Goal: Information Seeking & Learning: Learn about a topic

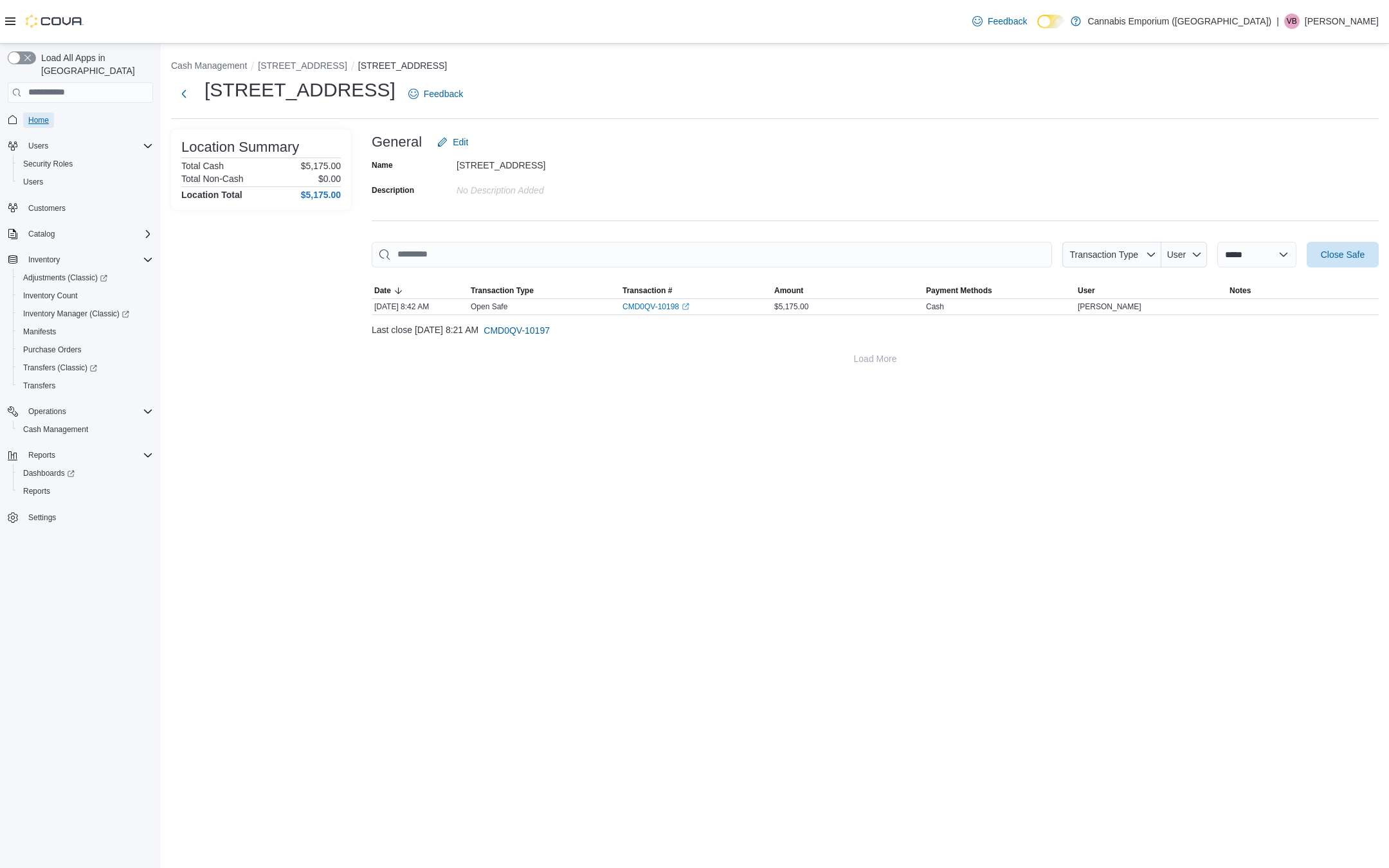
click at [37, 112] on span "Home" at bounding box center [38, 120] width 20 height 15
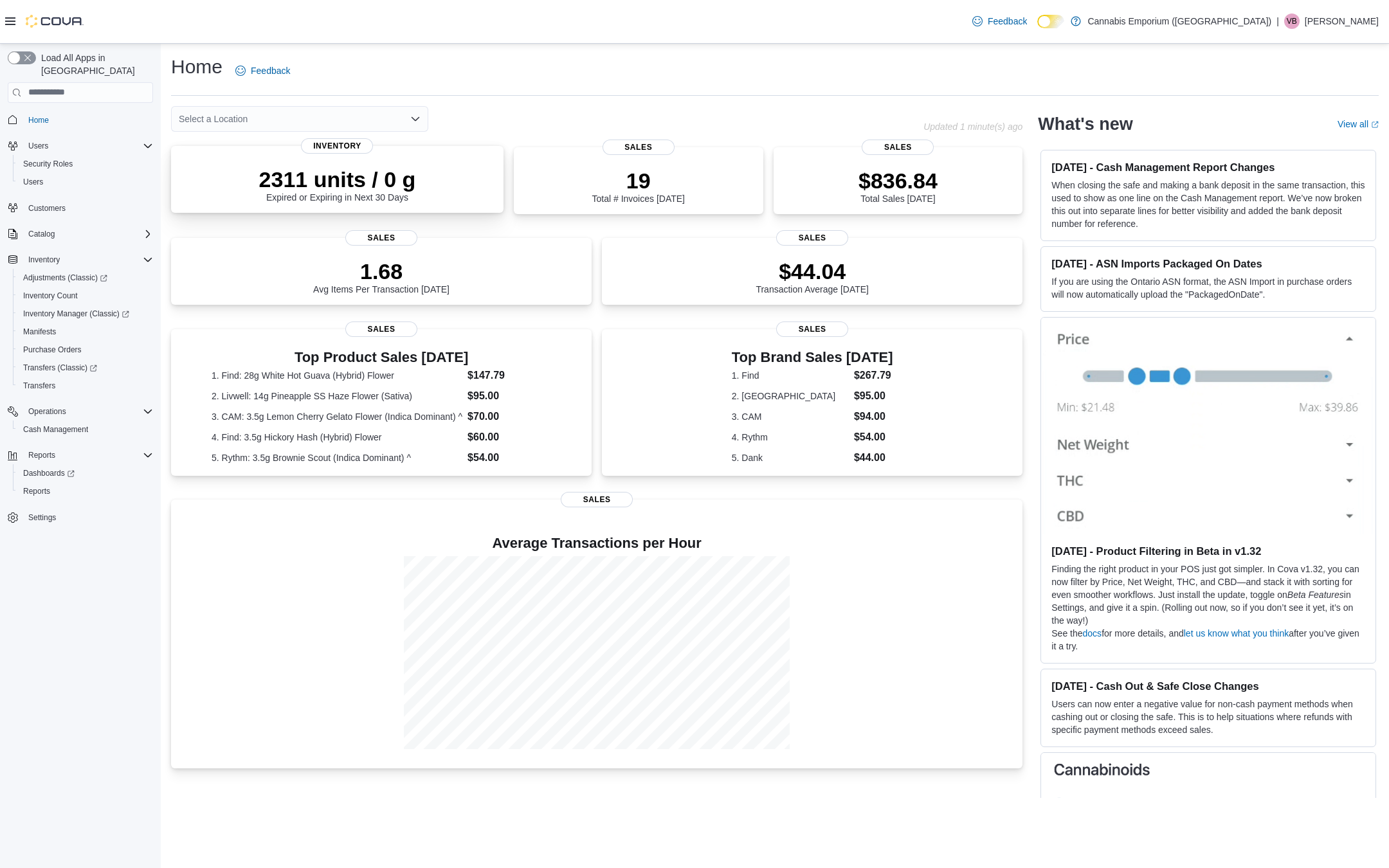
click at [295, 168] on p "2311 units / 0 g" at bounding box center [337, 180] width 157 height 26
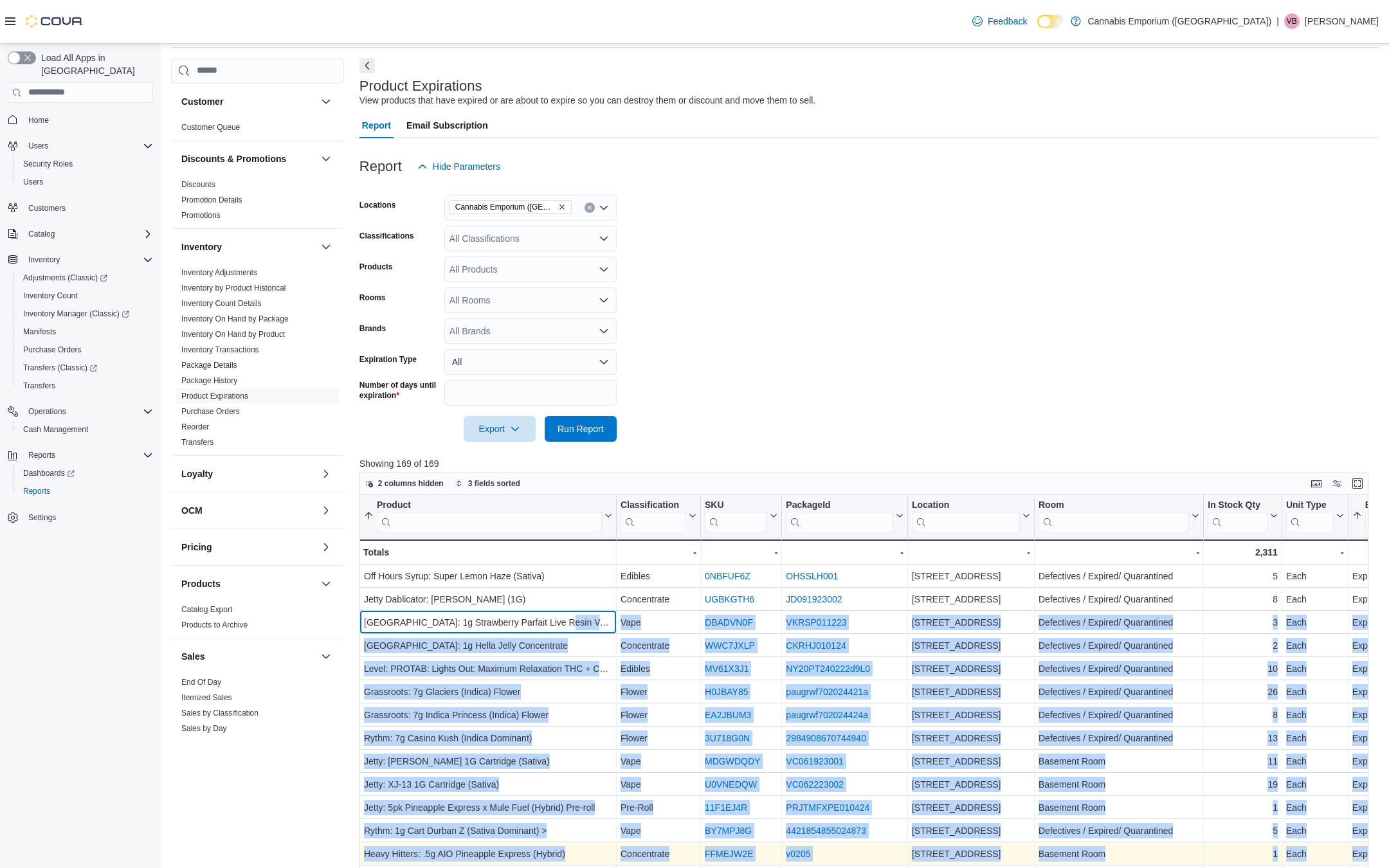
drag, startPoint x: 563, startPoint y: 671, endPoint x: 500, endPoint y: 867, distance: 205.9
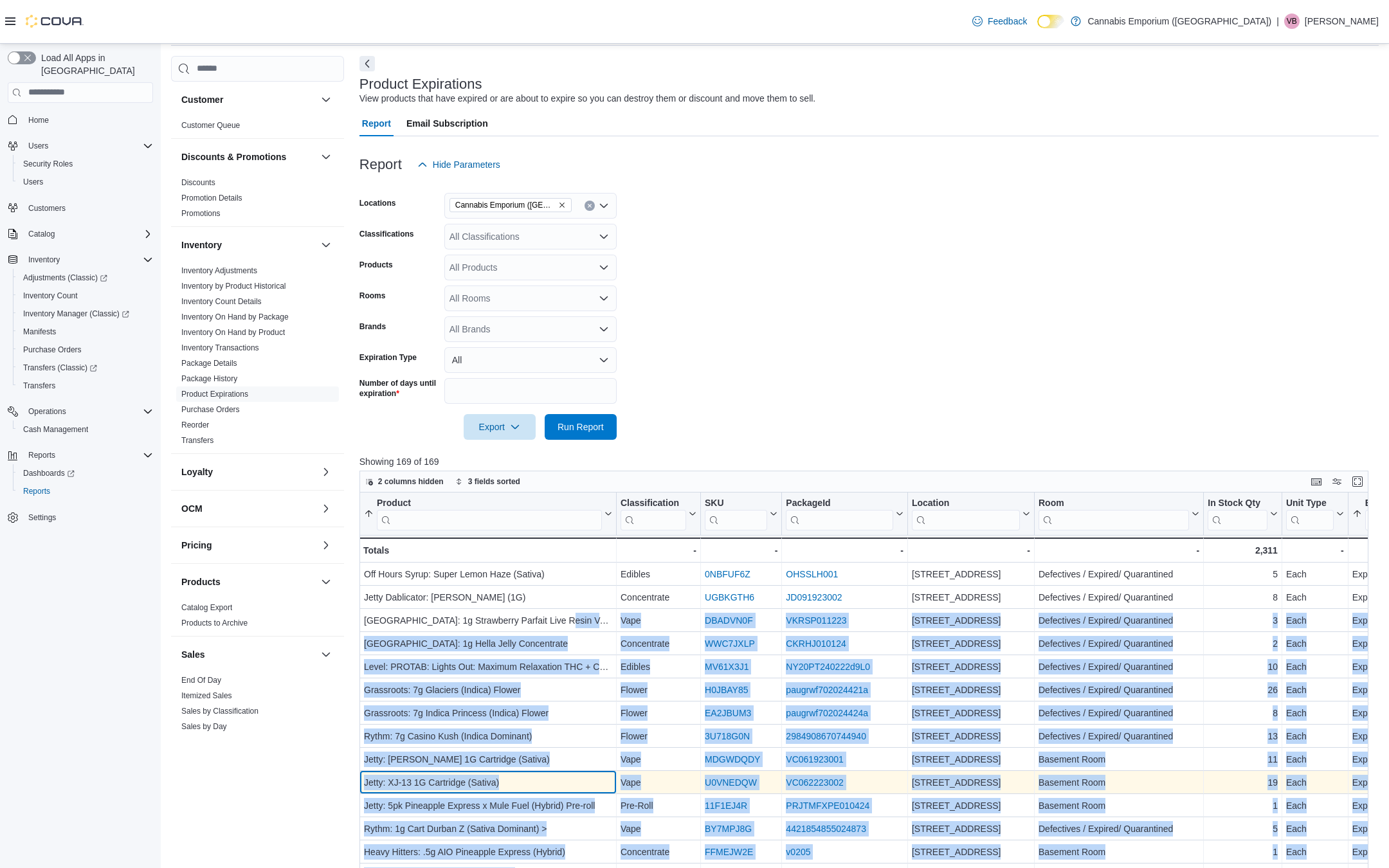
click at [531, 780] on div "Jetty: XJ-13 1G Cartridge (Sativa)" at bounding box center [487, 782] width 248 height 15
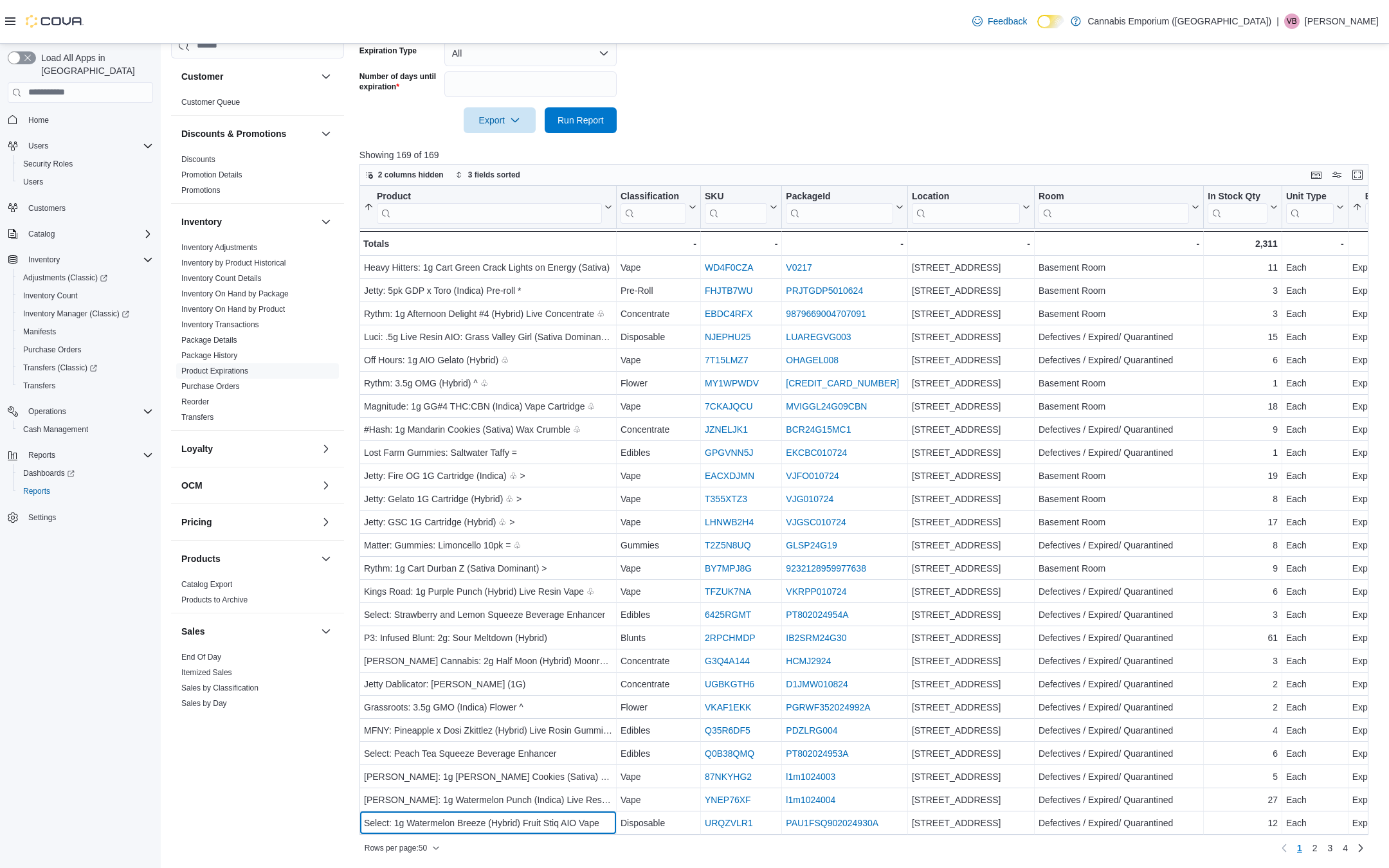
scroll to position [578, 0]
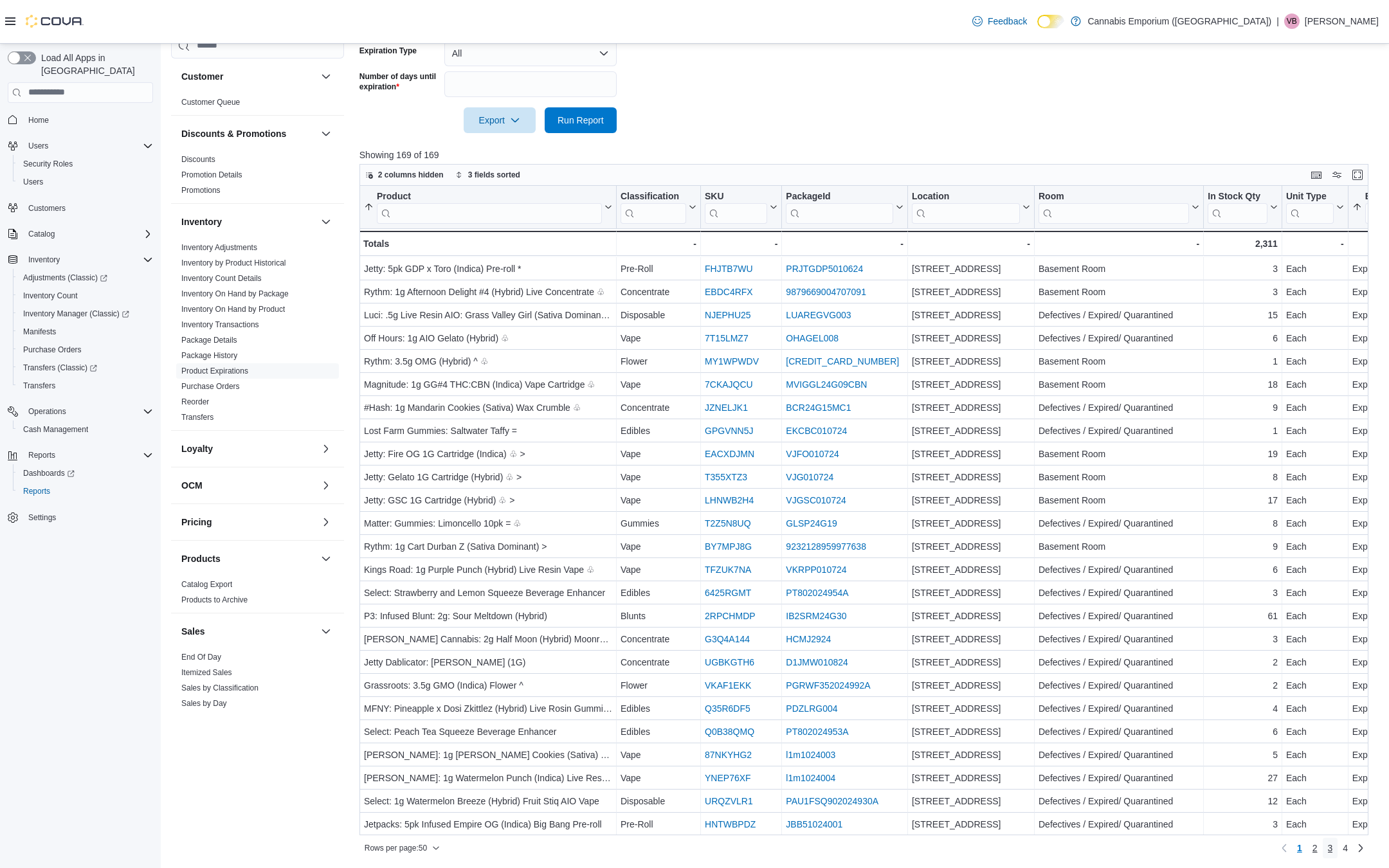
click at [1320, 852] on ul "1 2 3 4" at bounding box center [1322, 848] width 61 height 20
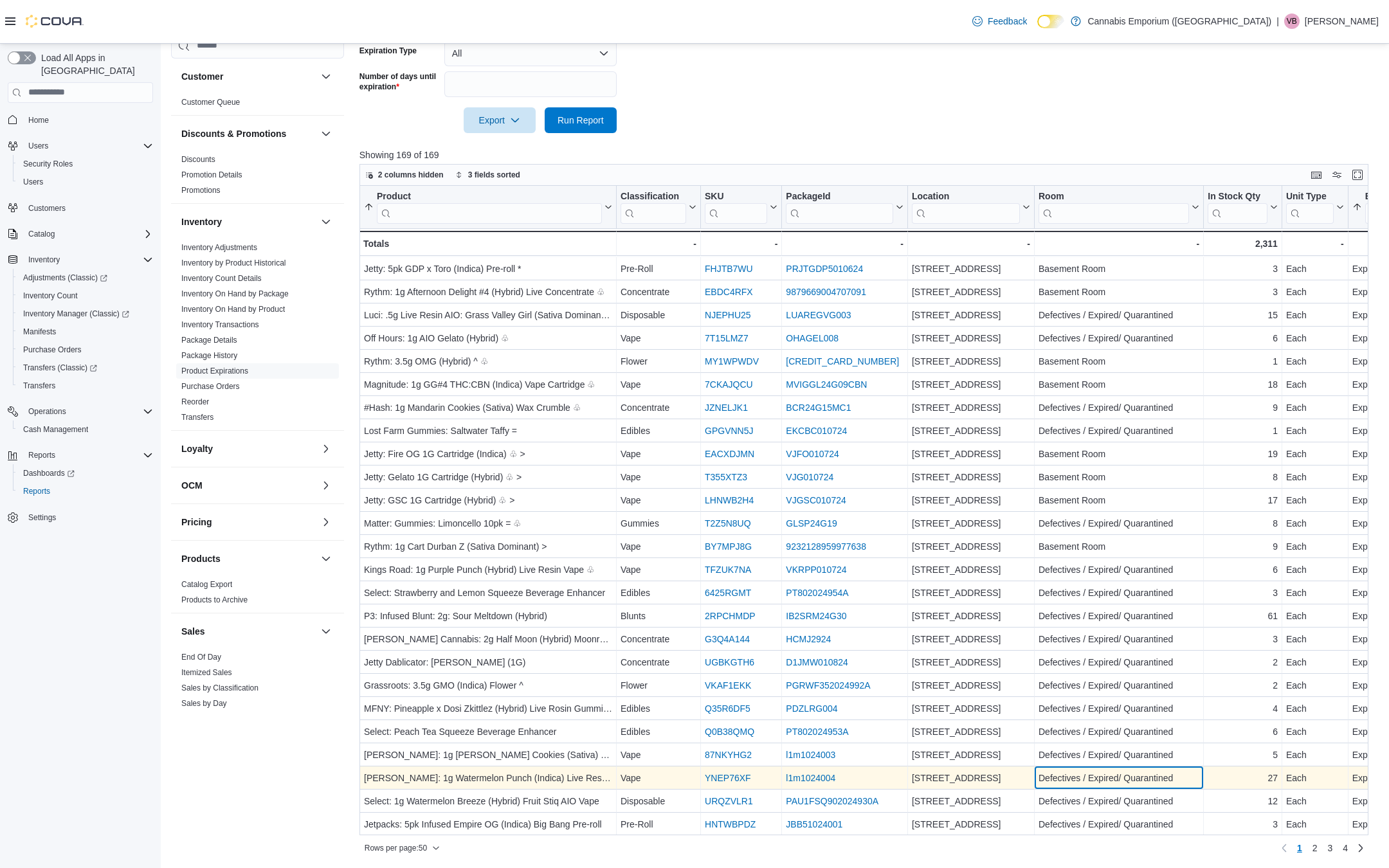
click at [1090, 775] on div "Defectives / Expired/ Quarantined" at bounding box center [1119, 778] width 161 height 15
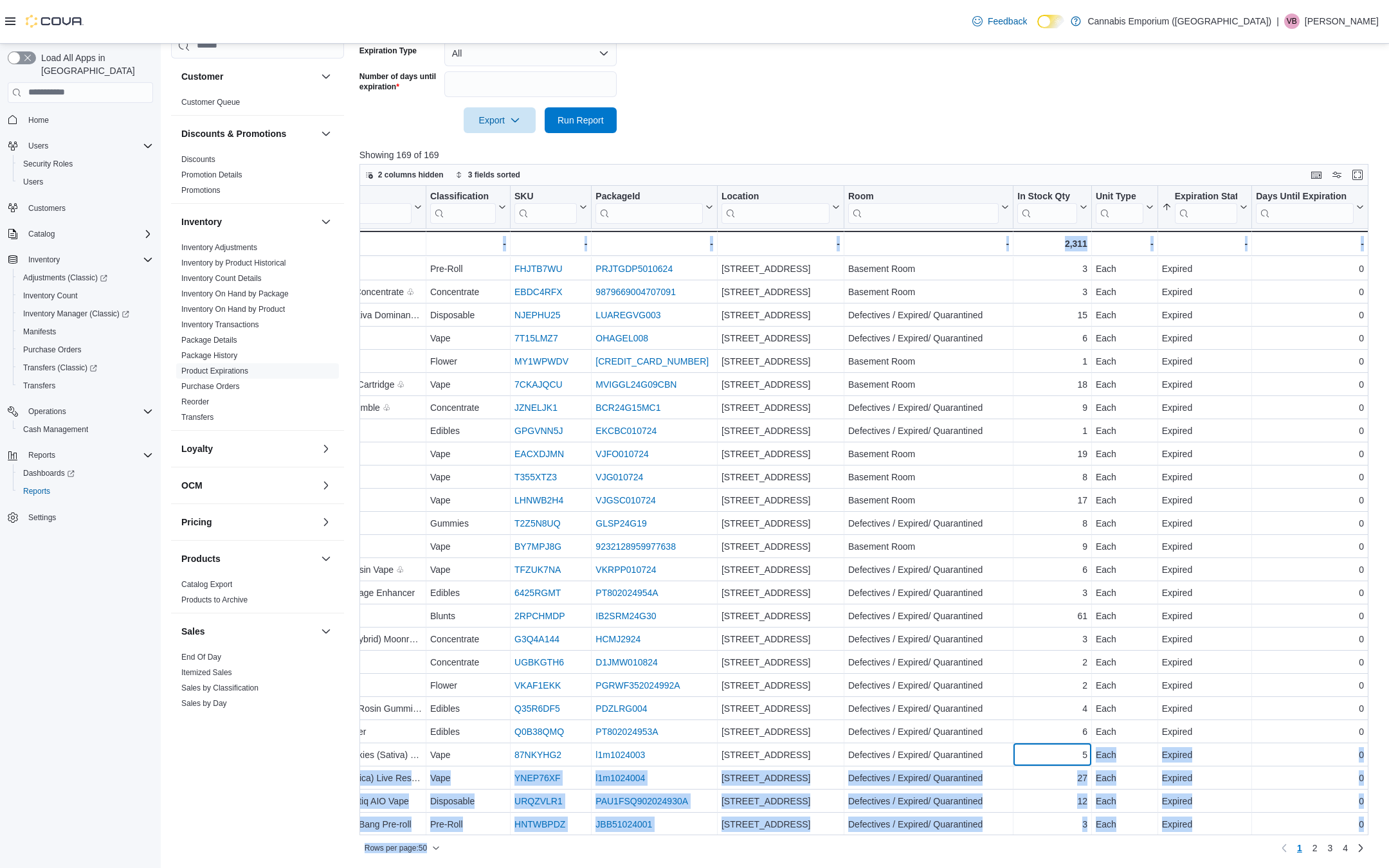
drag, startPoint x: 1054, startPoint y: 784, endPoint x: 1043, endPoint y: 867, distance: 83.7
click at [1043, 867] on div "Reports Feedback Customer Customer Queue Discounts & Promotions Discounts Promo…" at bounding box center [775, 277] width 1228 height 1181
click at [1330, 846] on span "3" at bounding box center [1330, 848] width 5 height 13
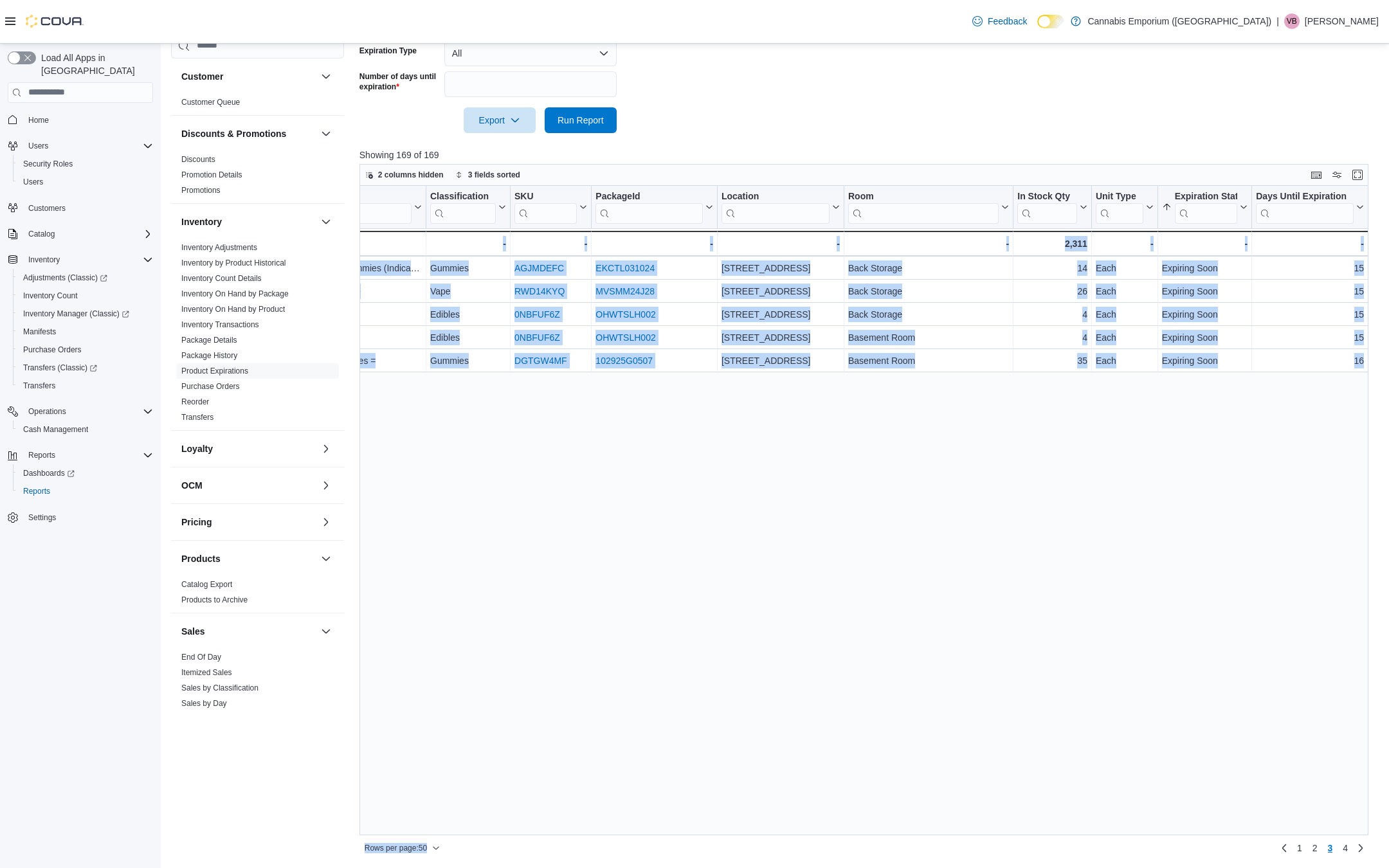
scroll to position [0, 0]
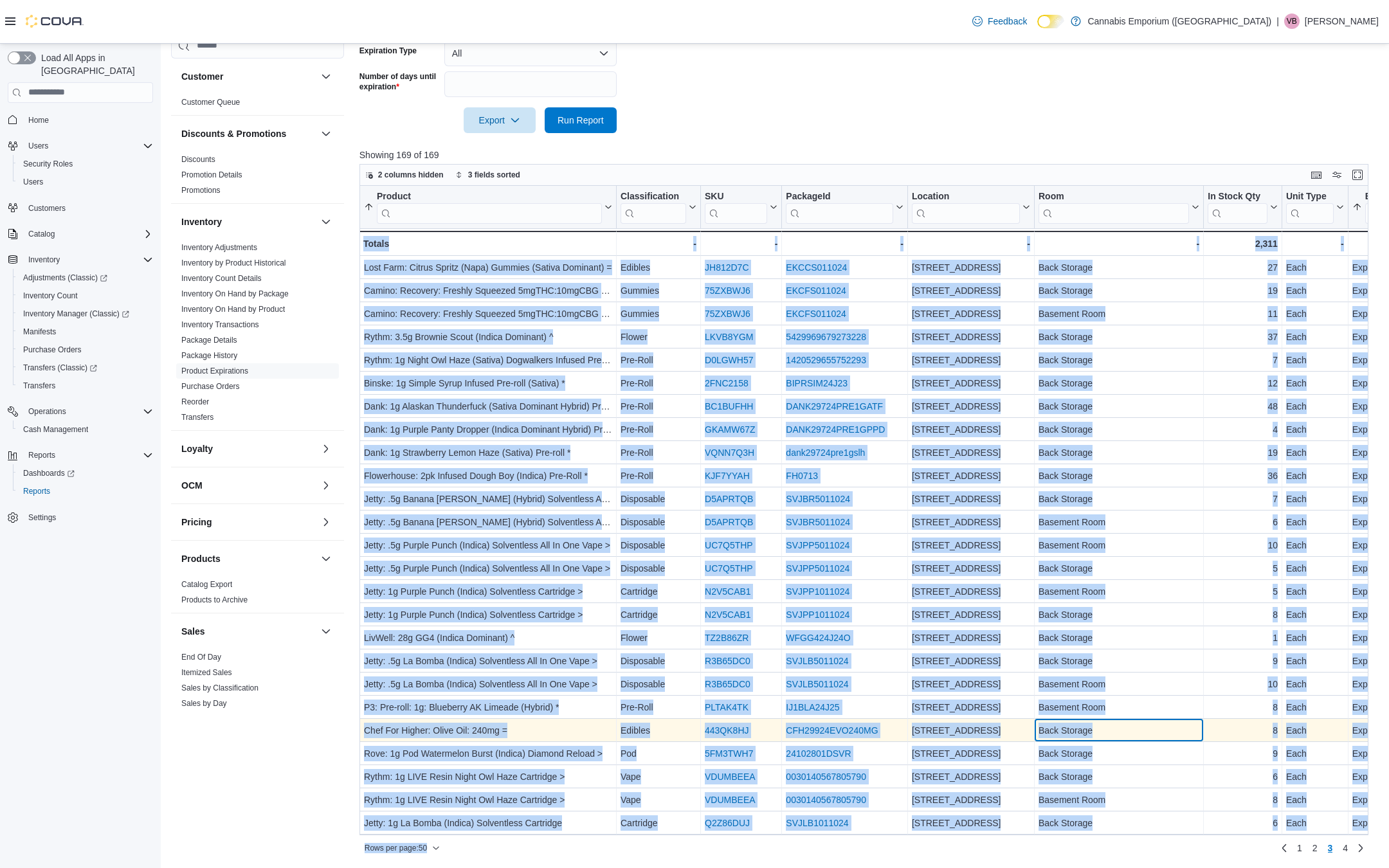
click at [1116, 720] on div "Back Storage - Room, column 6, row 121" at bounding box center [1119, 730] width 169 height 23
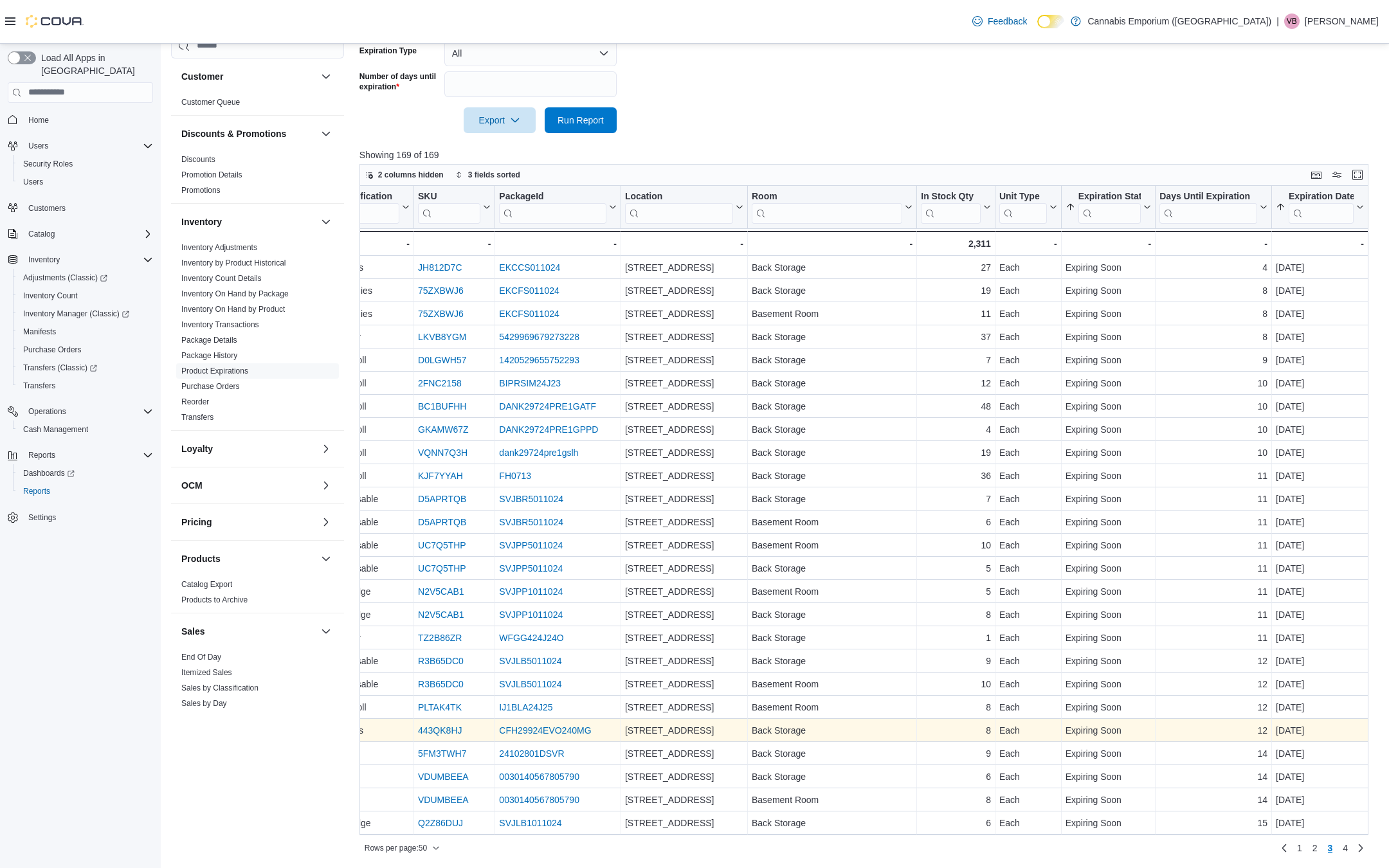
scroll to position [0, 383]
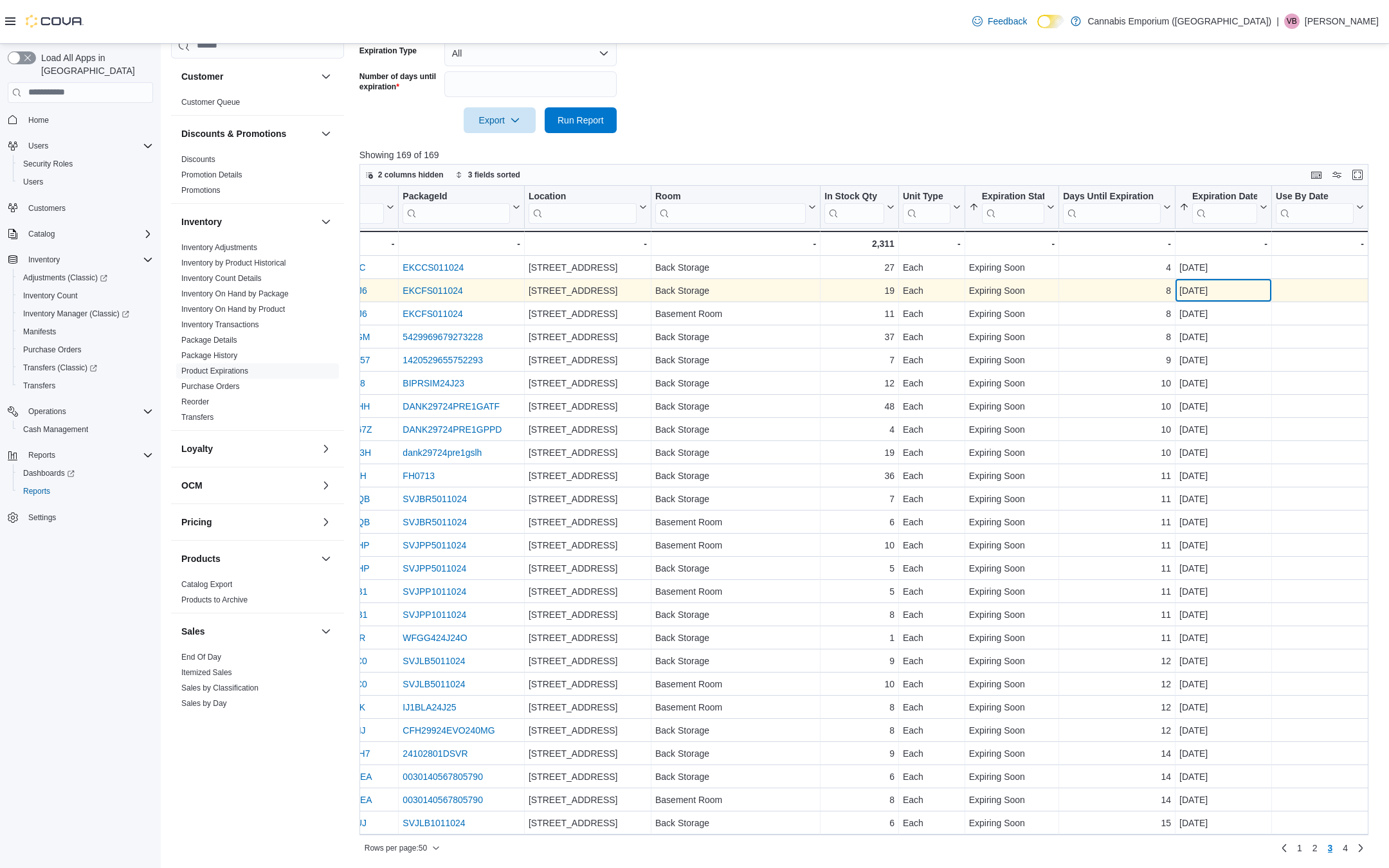
click at [1242, 299] on div "[DATE] - Expiration Date, column 11, row 102" at bounding box center [1223, 290] width 97 height 23
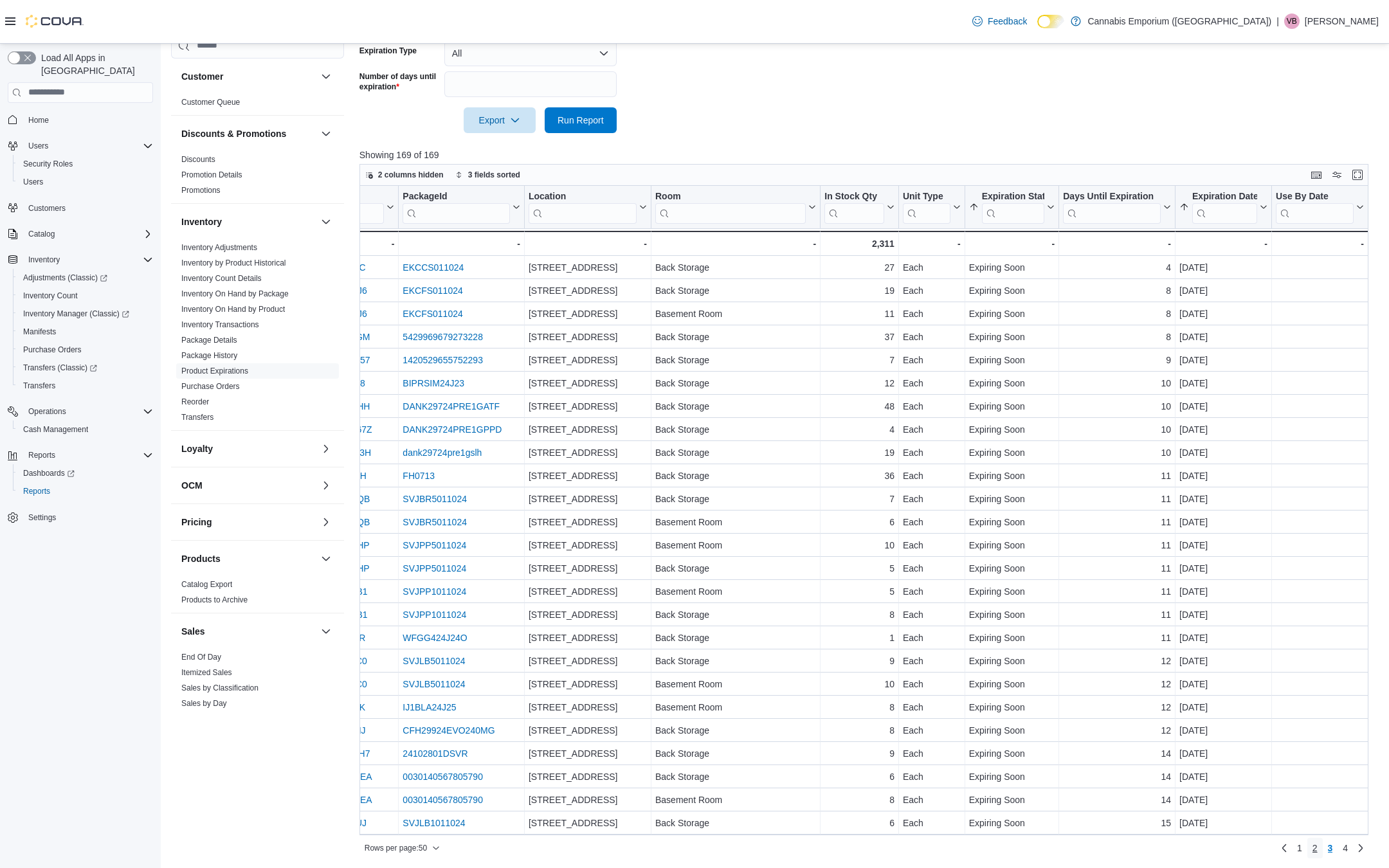
click at [1313, 848] on span "2" at bounding box center [1315, 848] width 5 height 13
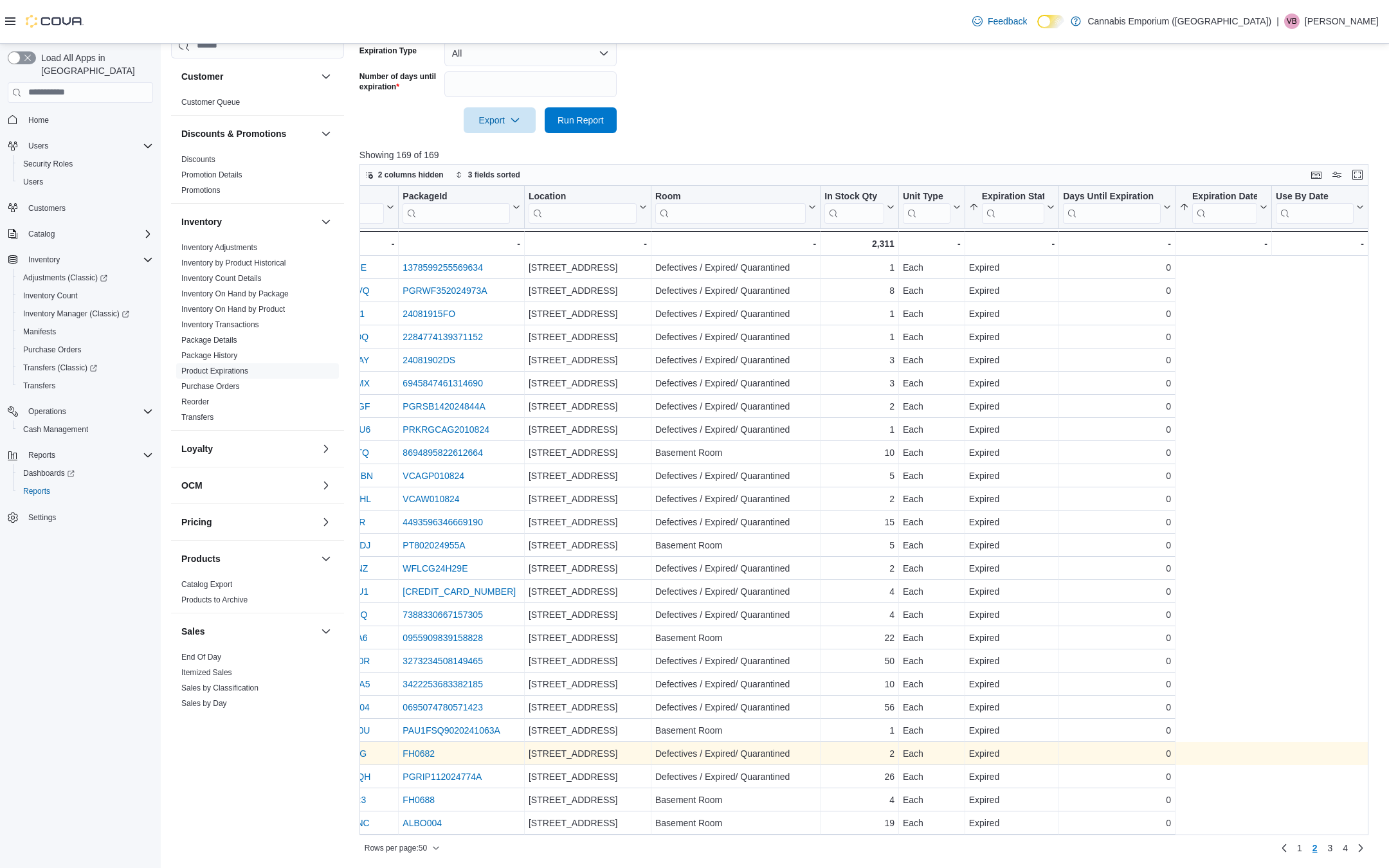
scroll to position [0, 0]
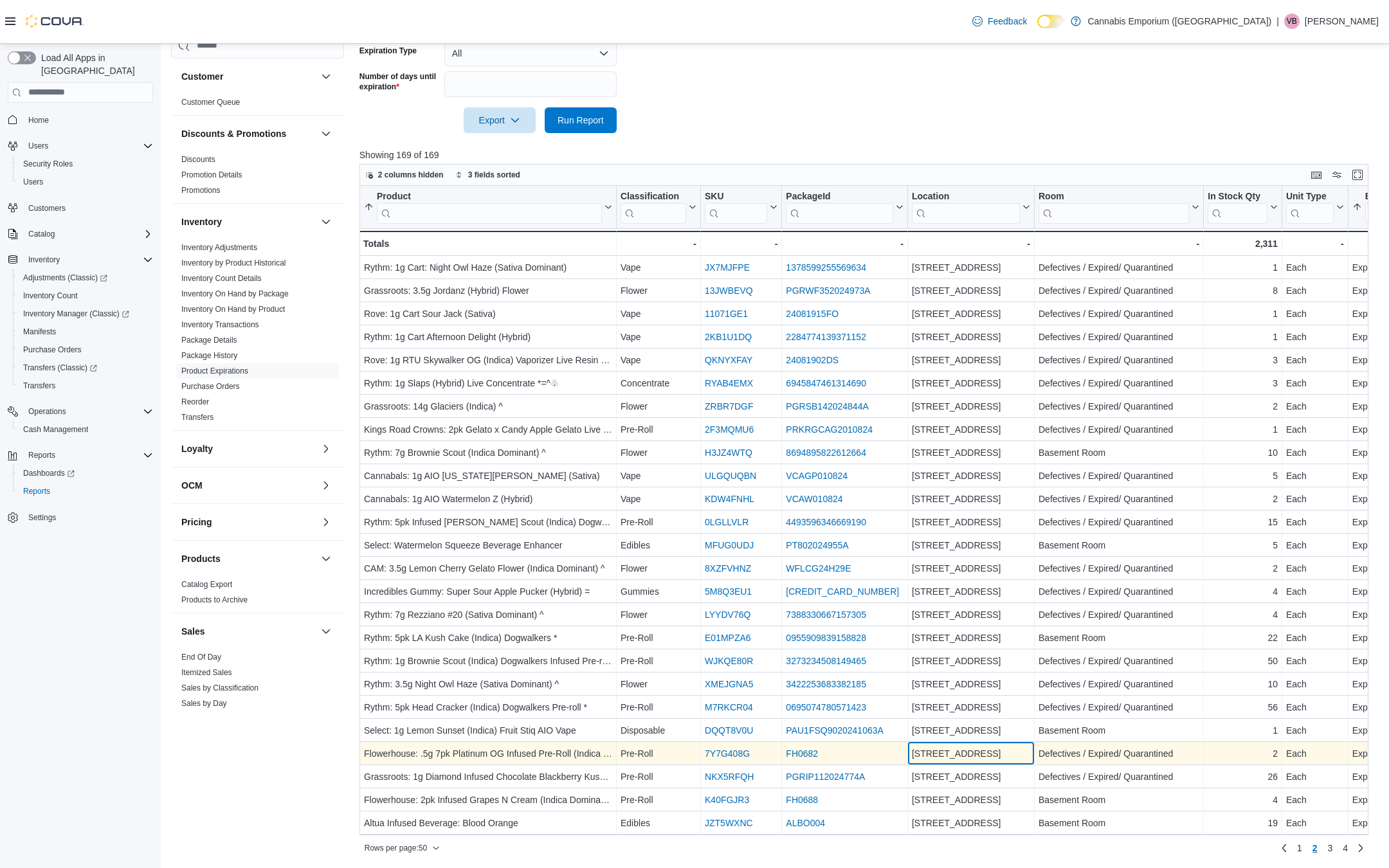
click at [996, 755] on div "[STREET_ADDRESS]" at bounding box center [970, 753] width 118 height 15
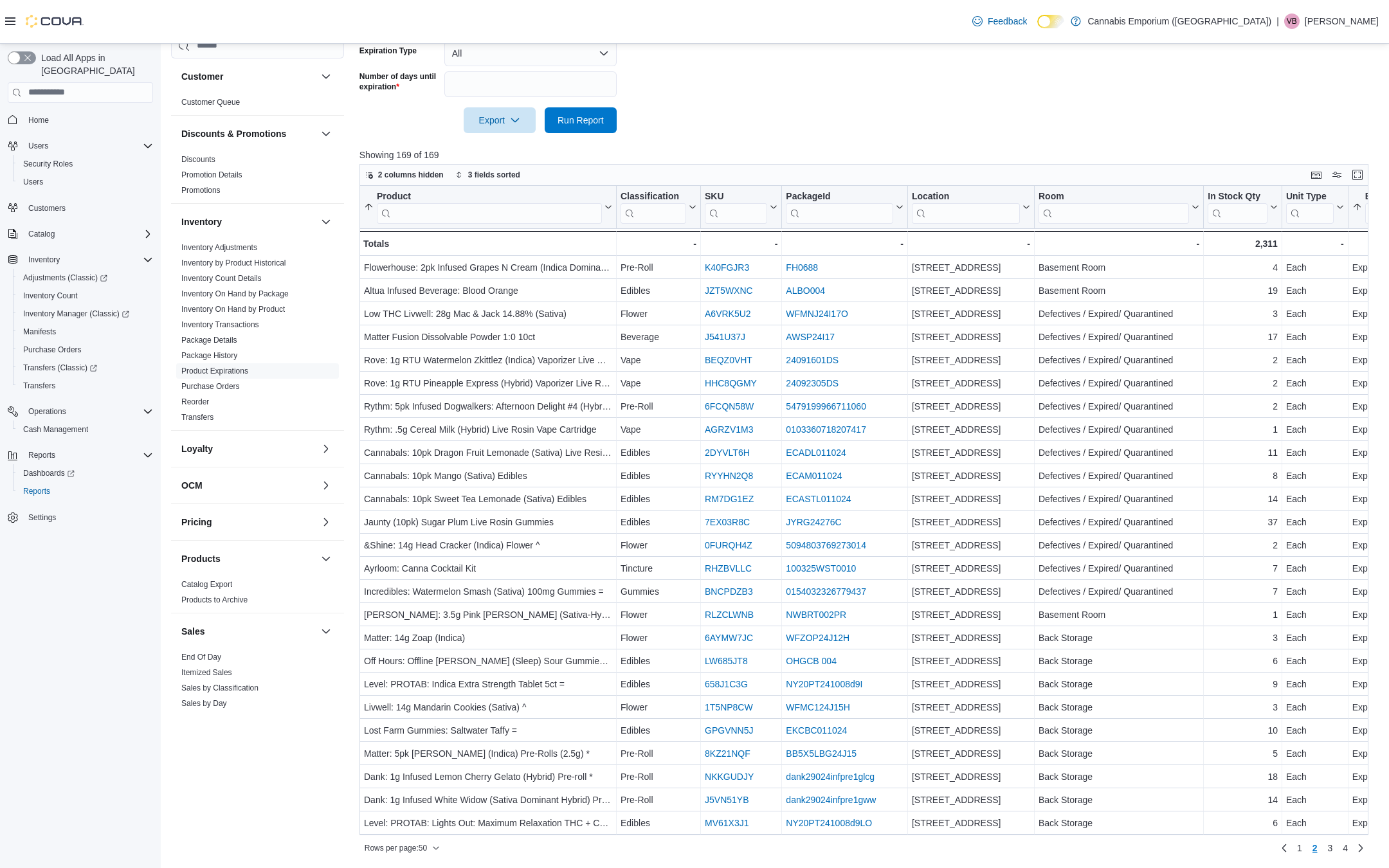
scroll to position [578, 0]
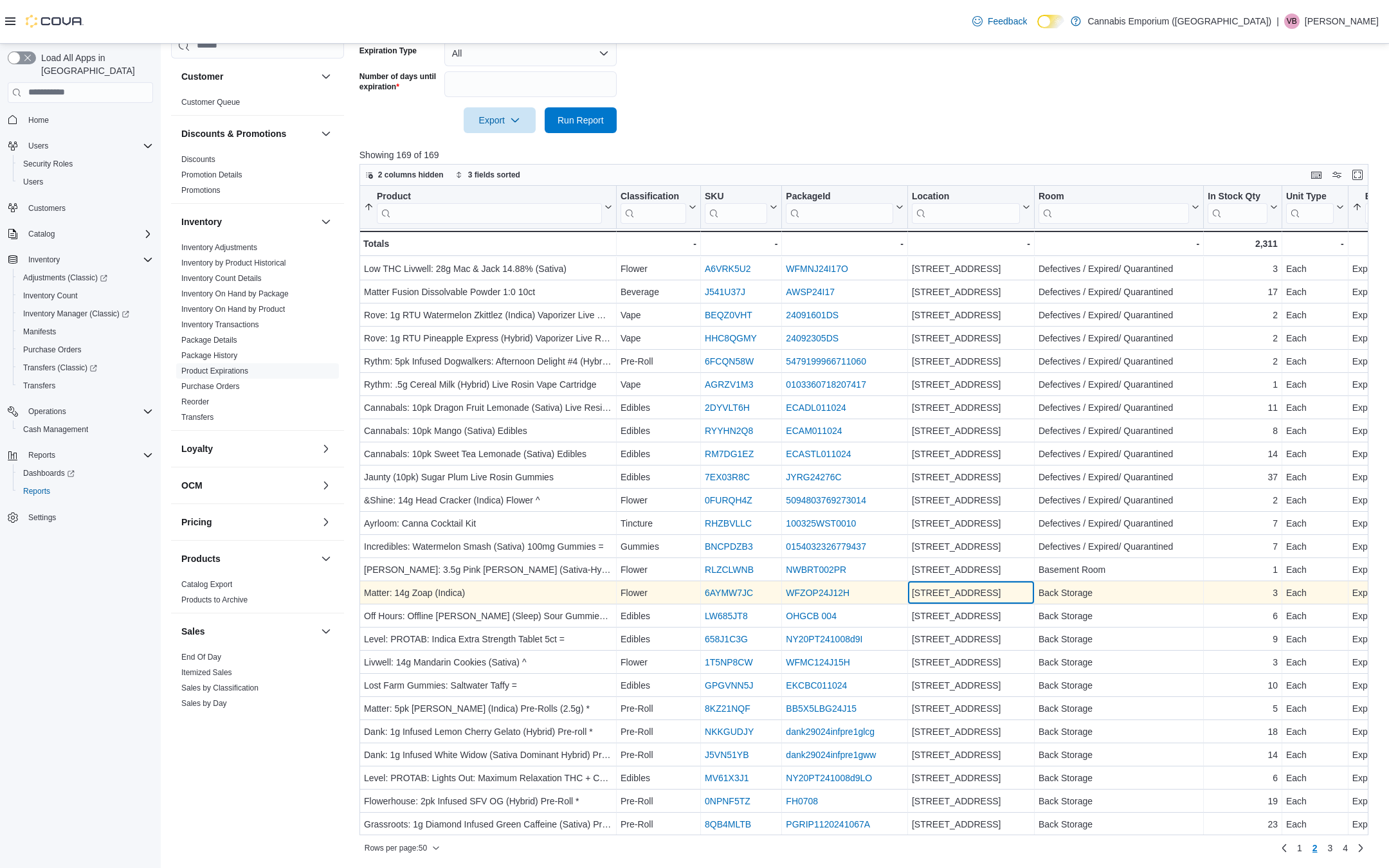
click at [951, 582] on div "[STREET_ADDRESS] - Location, [STREET_ADDRESS]" at bounding box center [972, 592] width 127 height 23
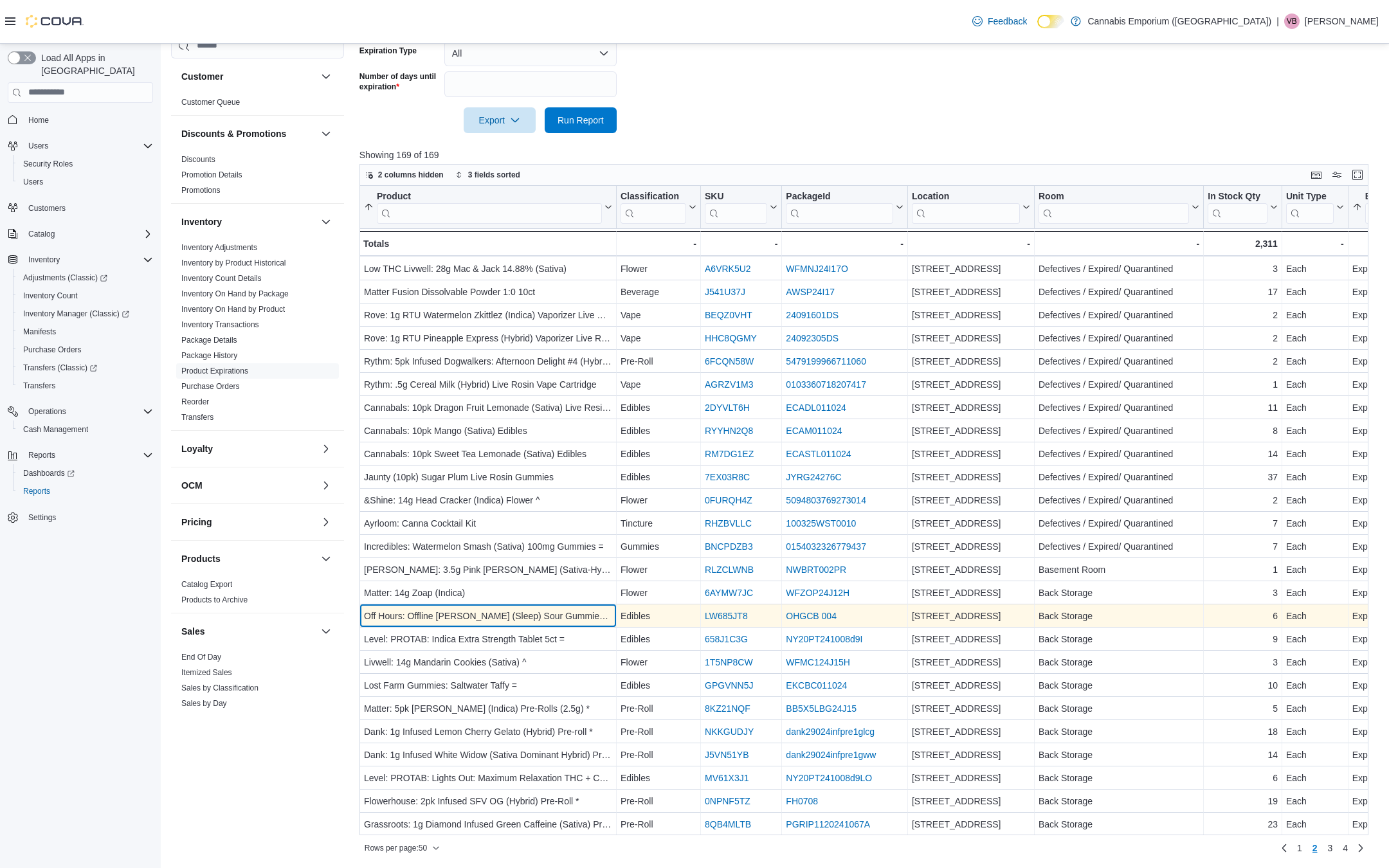
click at [457, 622] on div "Off Hours: Offline [PERSON_NAME] (Sleep) Sour Gummies THC:CBD:CBN 10:10:4 = - P…" at bounding box center [488, 616] width 257 height 23
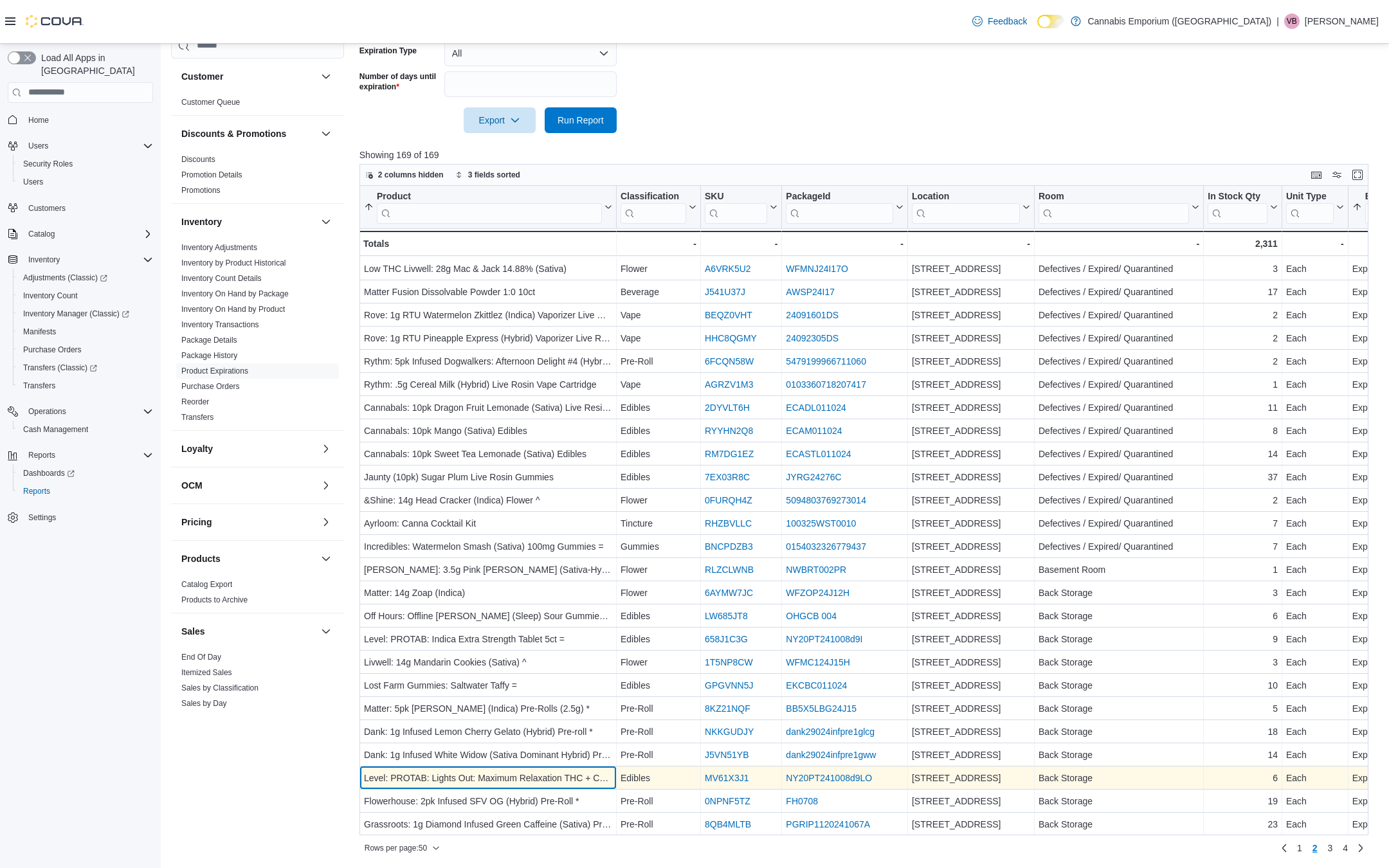
click at [541, 779] on div "Level: PROTAB: Lights Out: Maximum Relaxation THC + CBN + CBG Tablet 5ct =" at bounding box center [487, 778] width 248 height 15
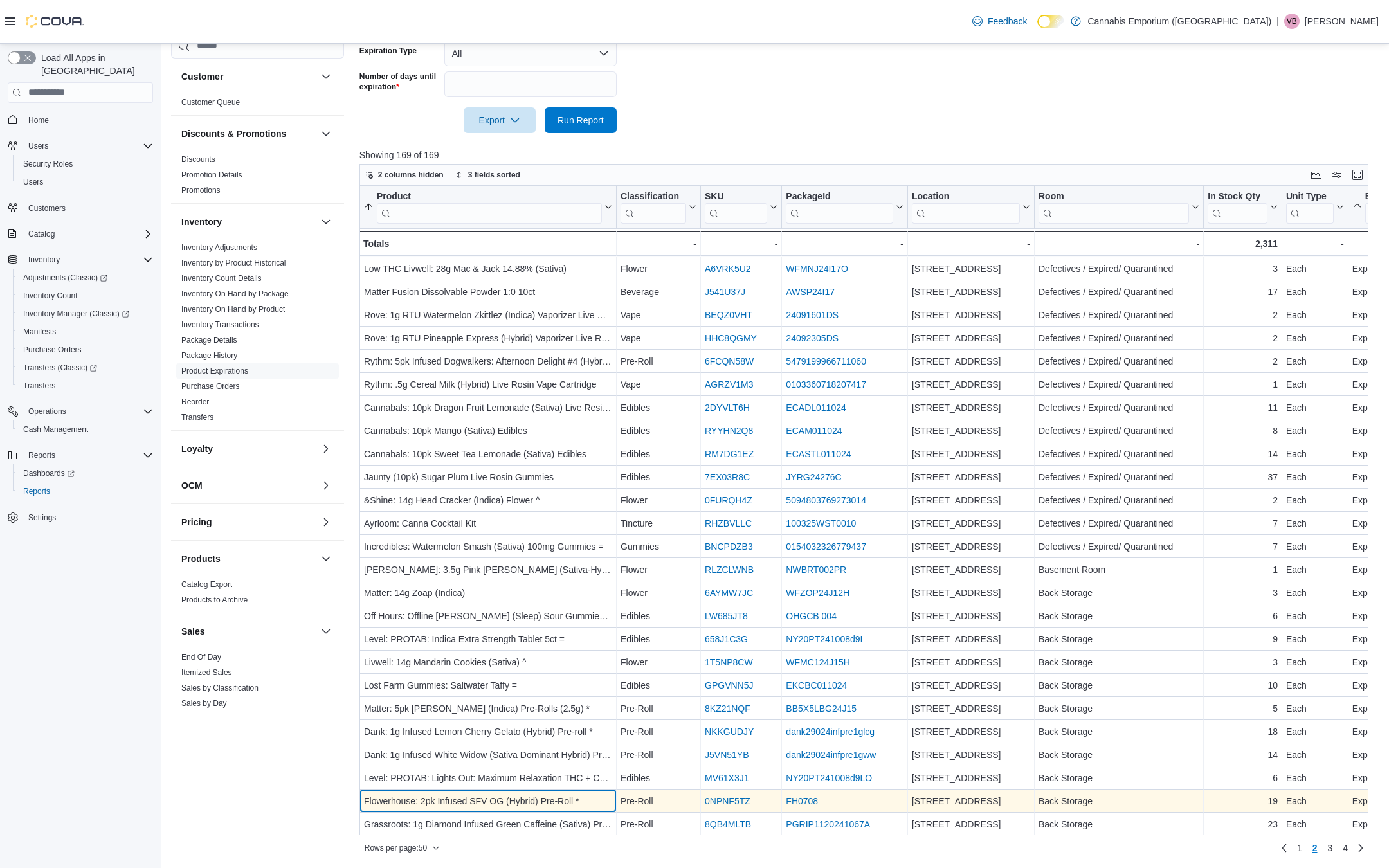
click at [539, 798] on div "Flowerhouse: 2pk Infused SFV OG (Hybrid) Pre-Roll *" at bounding box center [487, 800] width 248 height 15
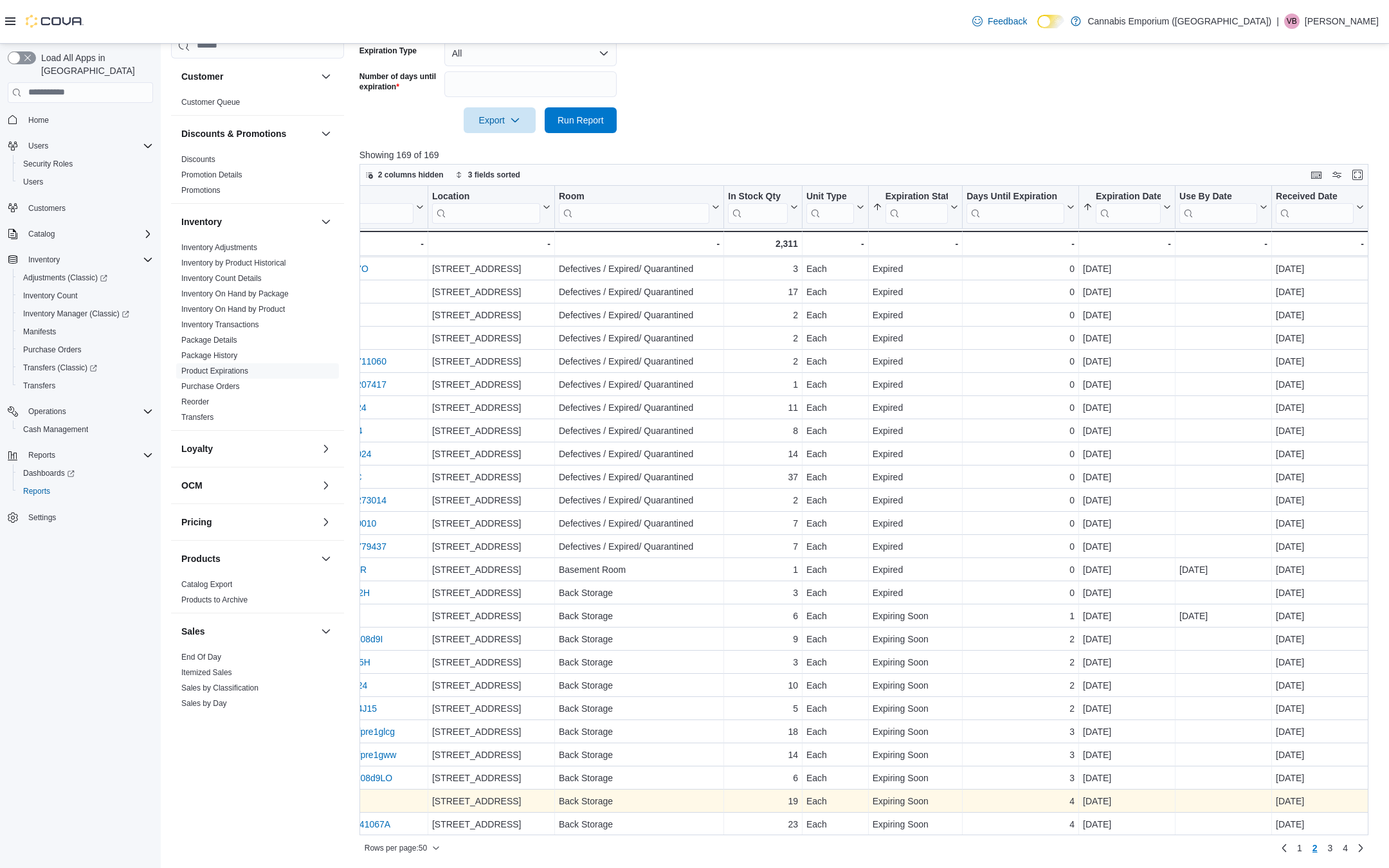
scroll to position [578, 702]
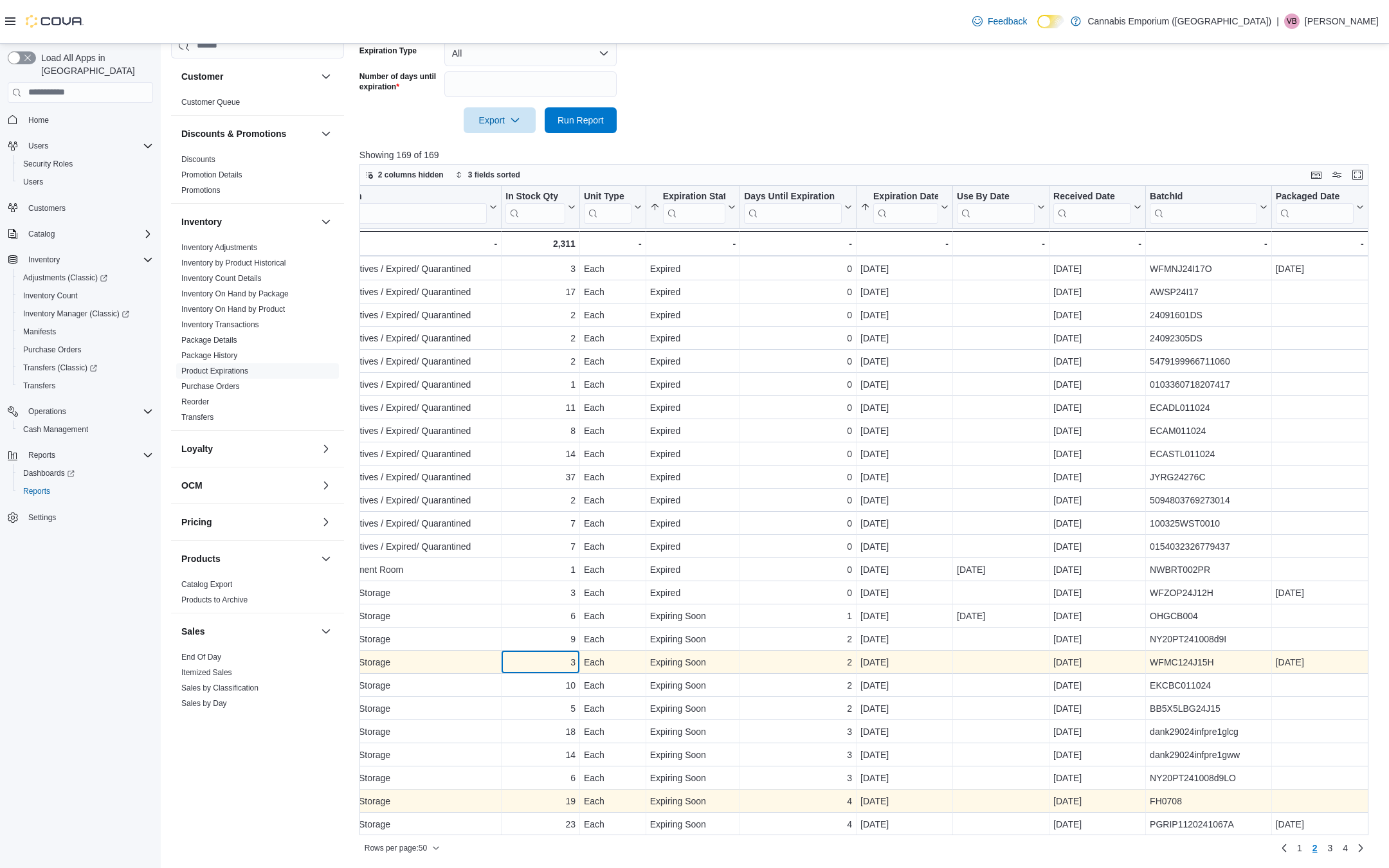
click at [544, 661] on div "3" at bounding box center [540, 661] width 70 height 15
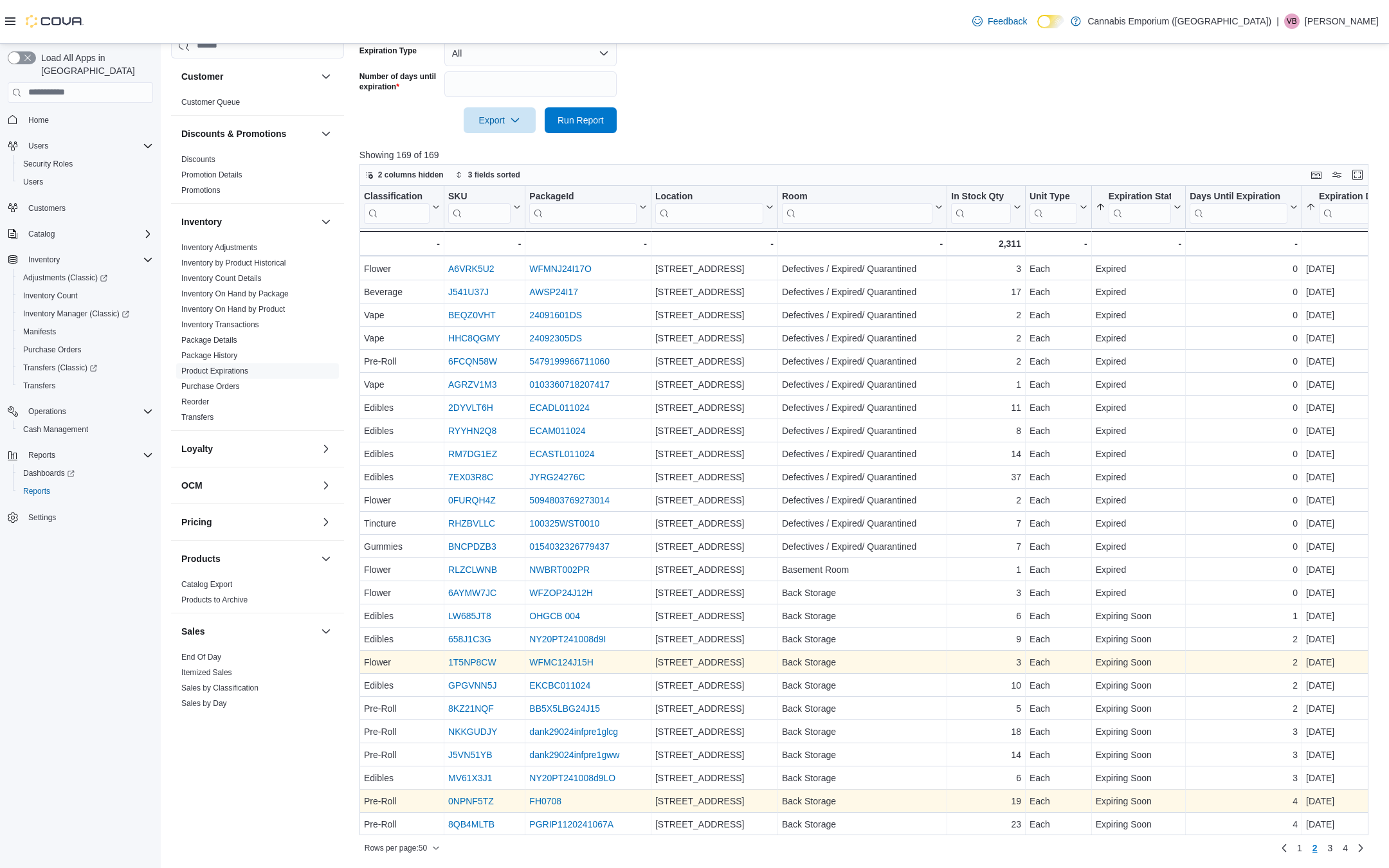
scroll to position [578, 0]
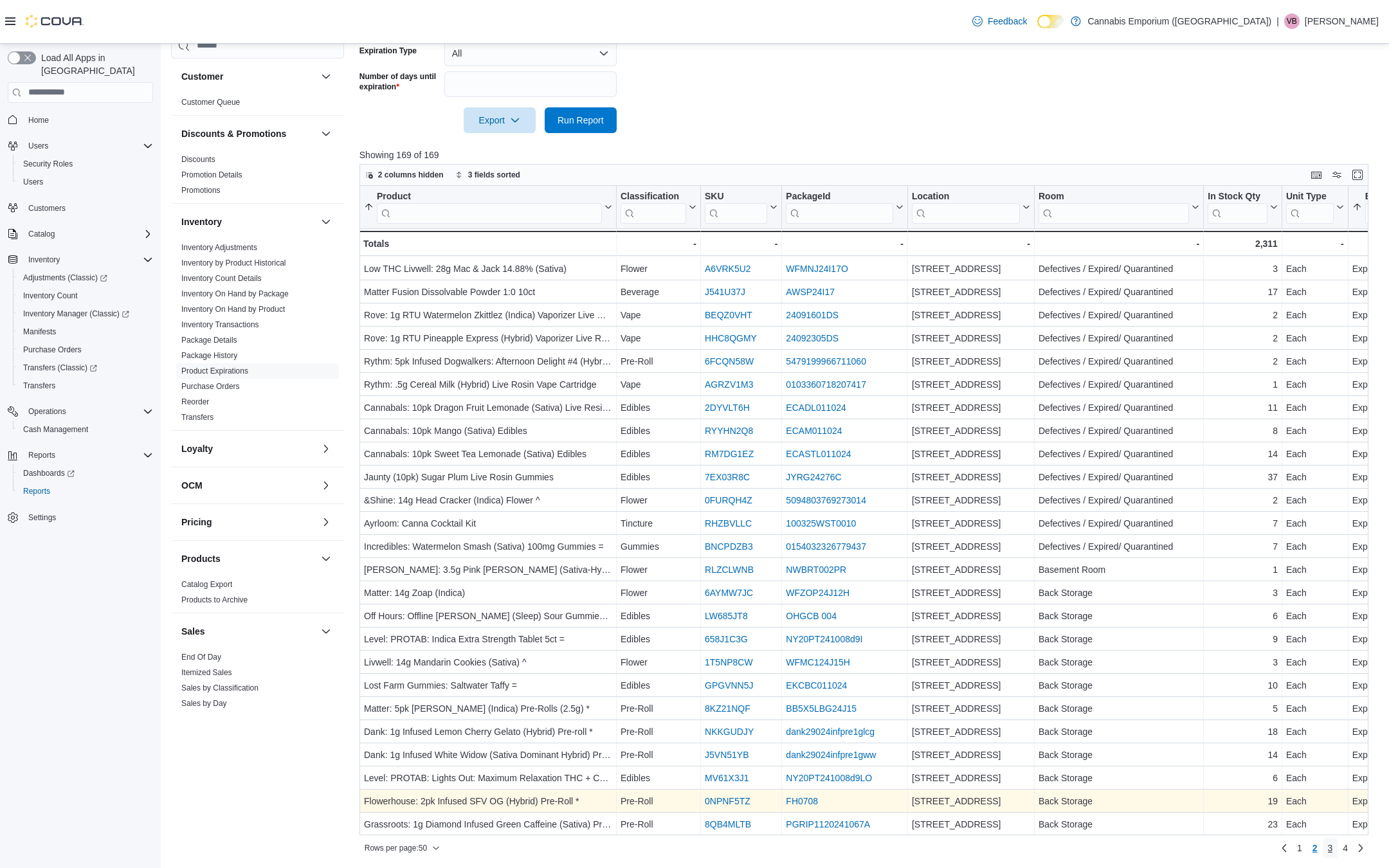
click at [1329, 847] on span "3" at bounding box center [1330, 848] width 5 height 13
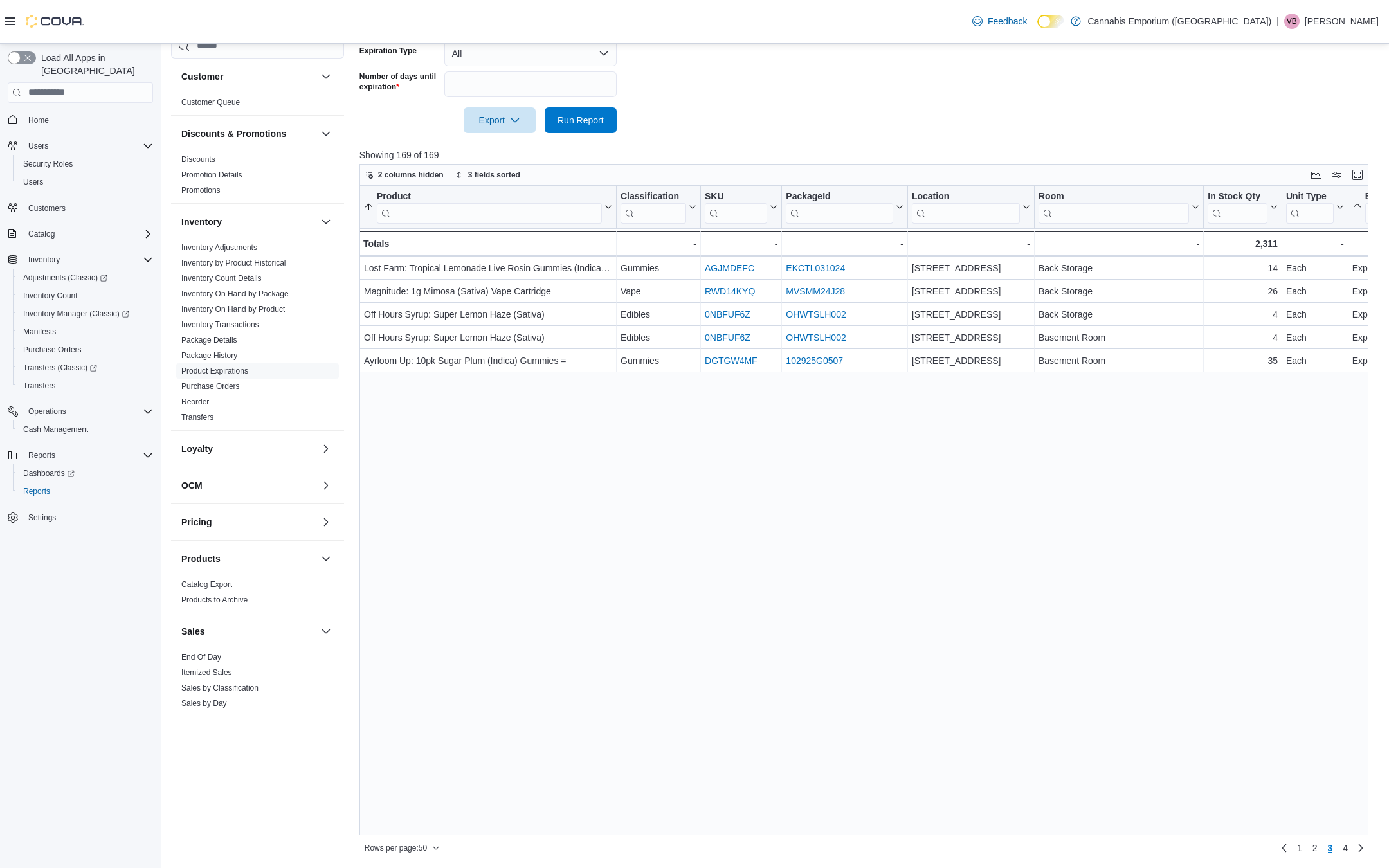
scroll to position [0, 0]
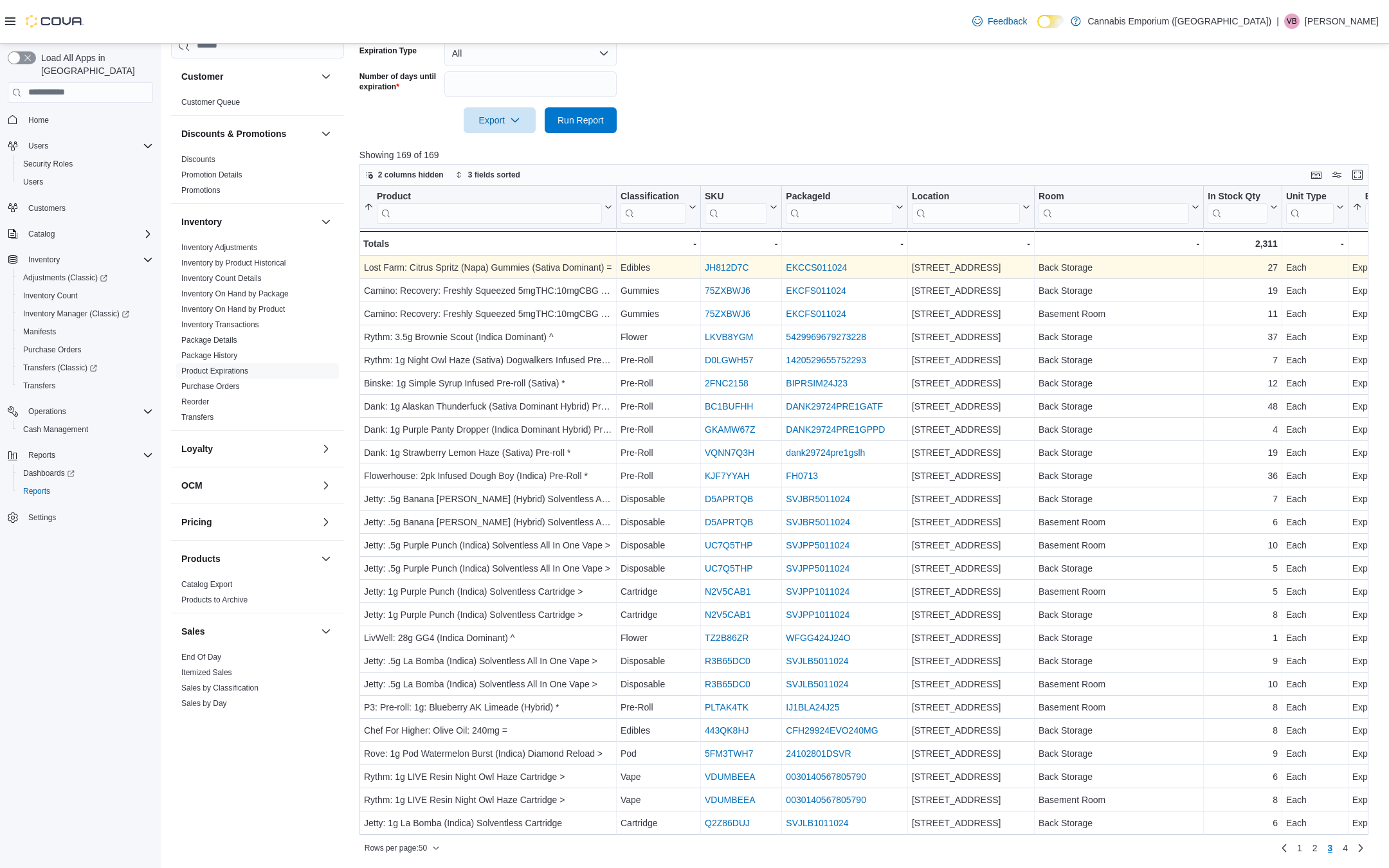
click at [545, 270] on div "Lost Farm: Citrus Spritz (Napa) Gummies (Sativa Dominant) =" at bounding box center [487, 267] width 248 height 15
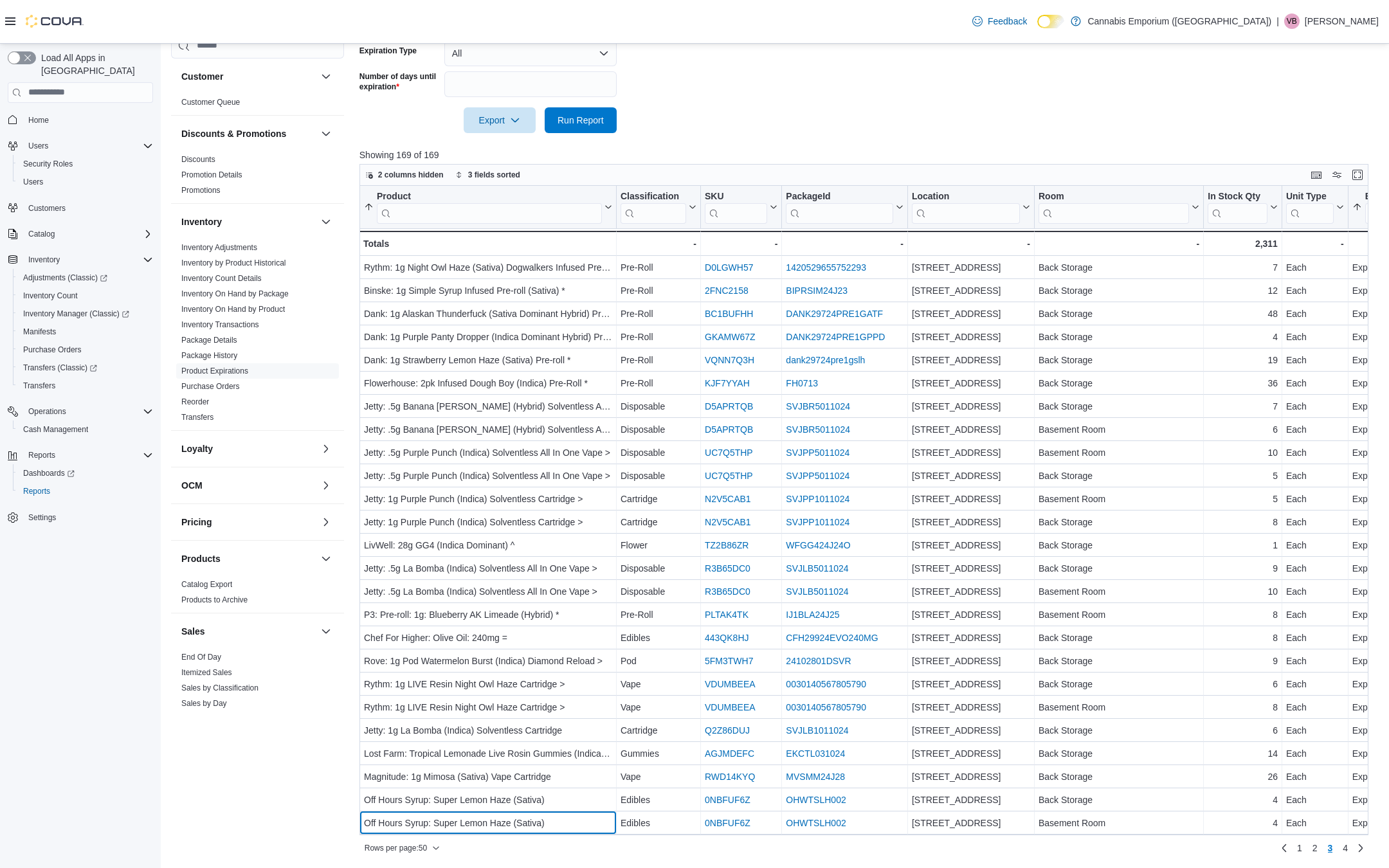
scroll to position [116, 0]
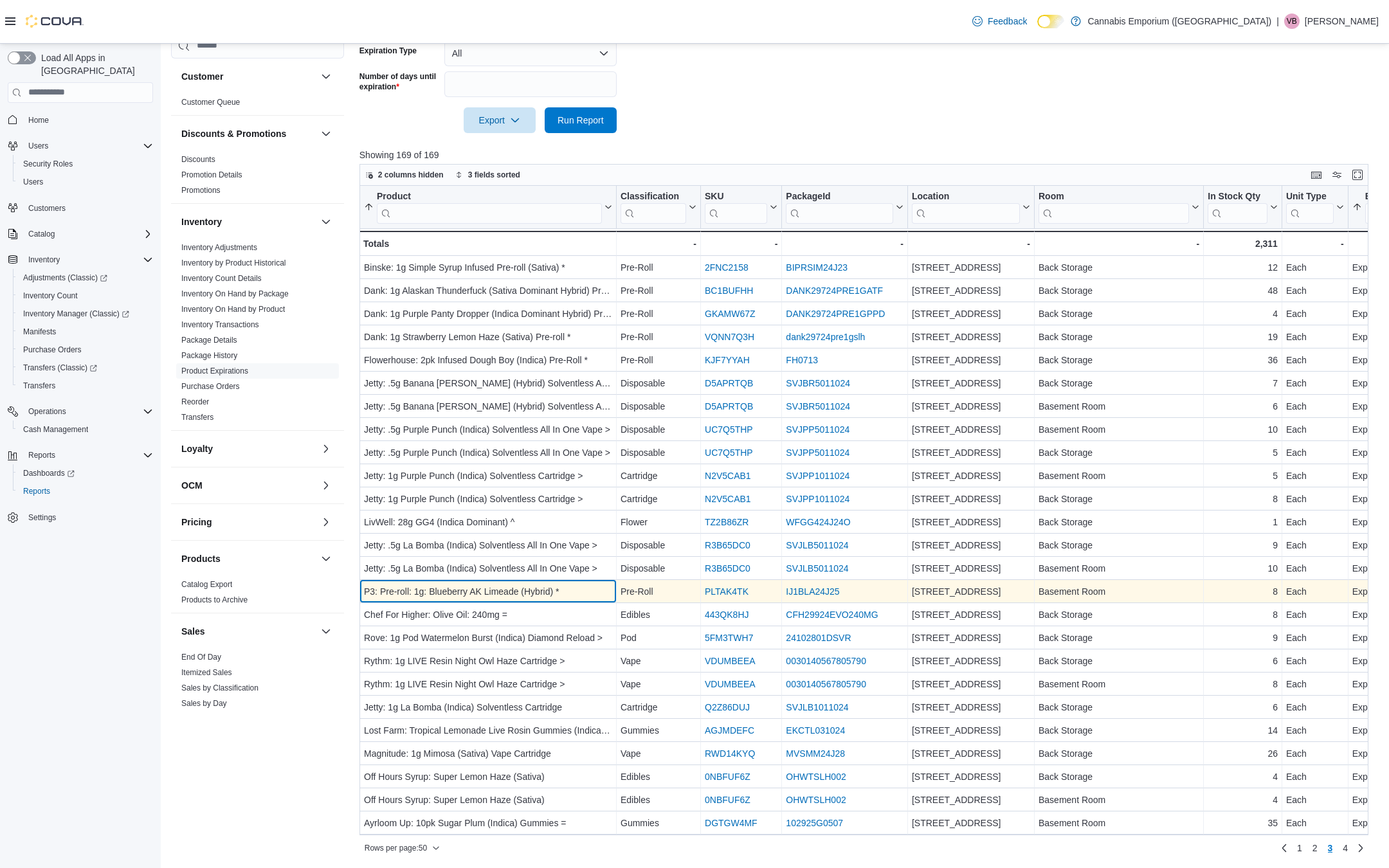
click at [487, 590] on div "P3: Pre-roll: 1g: Blueberry AK Limeade (Hybrid) *" at bounding box center [487, 591] width 248 height 15
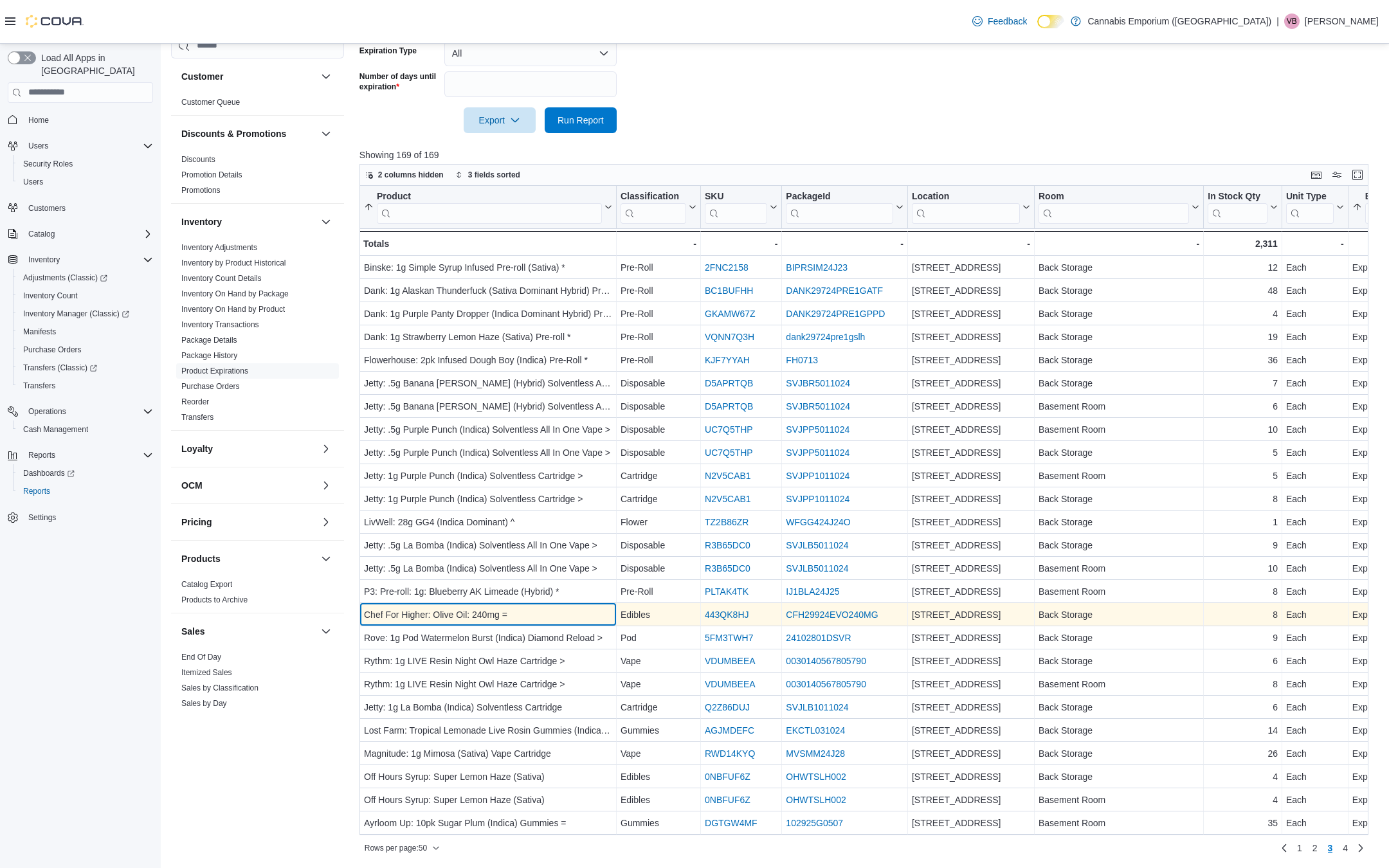
click at [485, 610] on div "Chef For Higher: Olive Oil: 240mg =" at bounding box center [487, 614] width 248 height 15
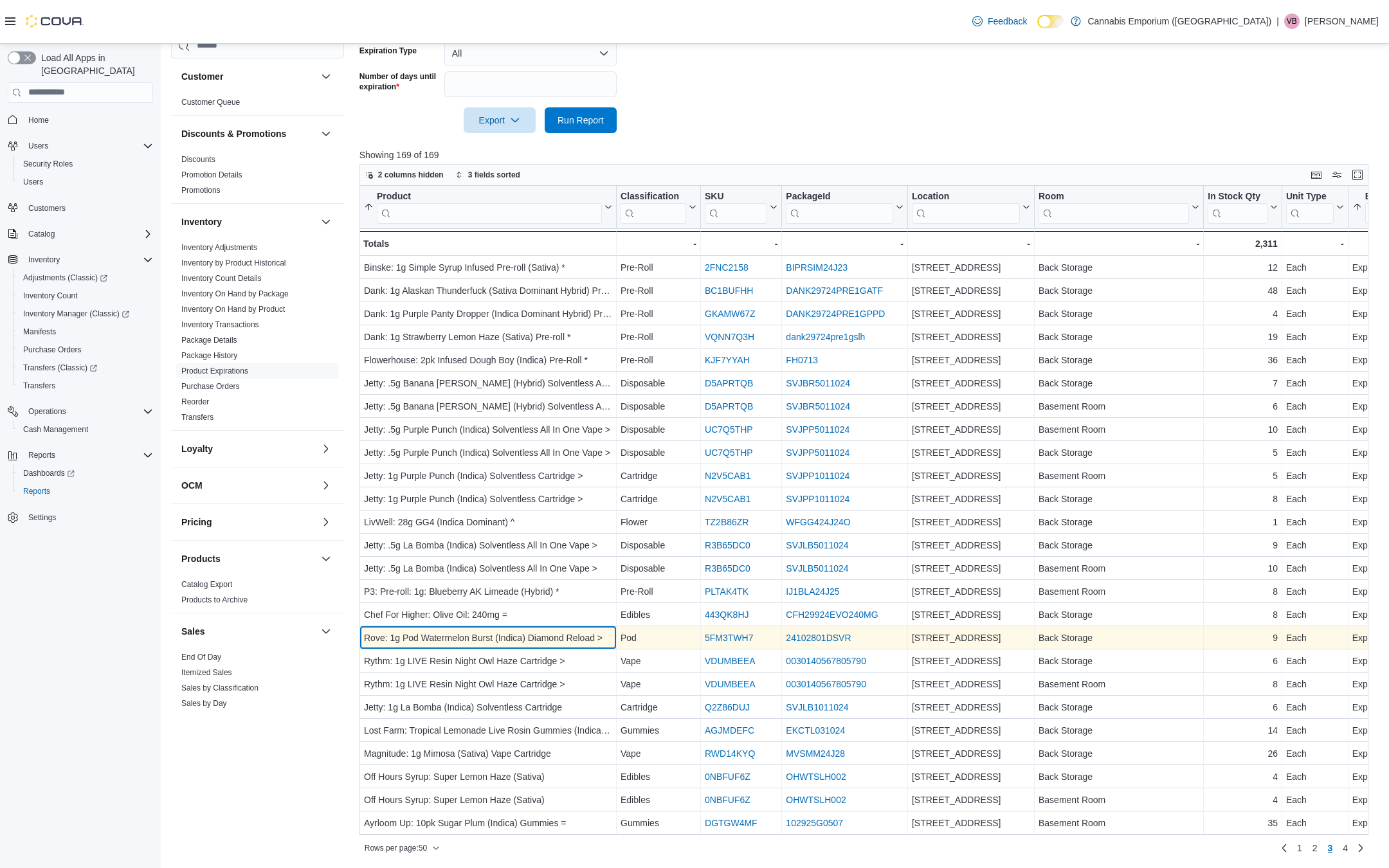
click at [477, 645] on div "Rove: 1g Pod Watermelon Burst (Indica) Diamond Reload >" at bounding box center [487, 637] width 248 height 15
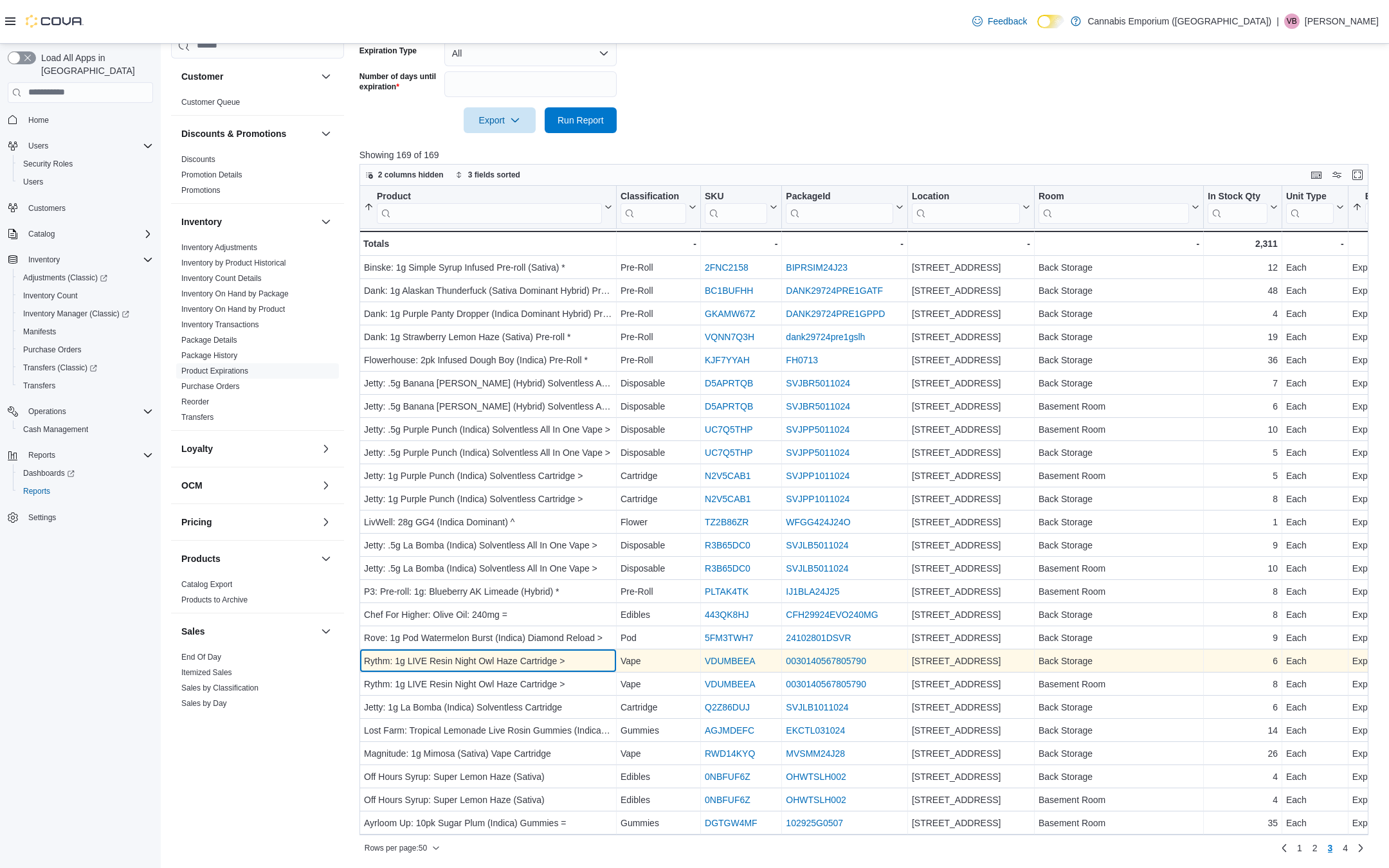
click at [471, 660] on div "Rythm: 1g LIVE Resin Night Owl Haze Cartridge >" at bounding box center [487, 661] width 248 height 15
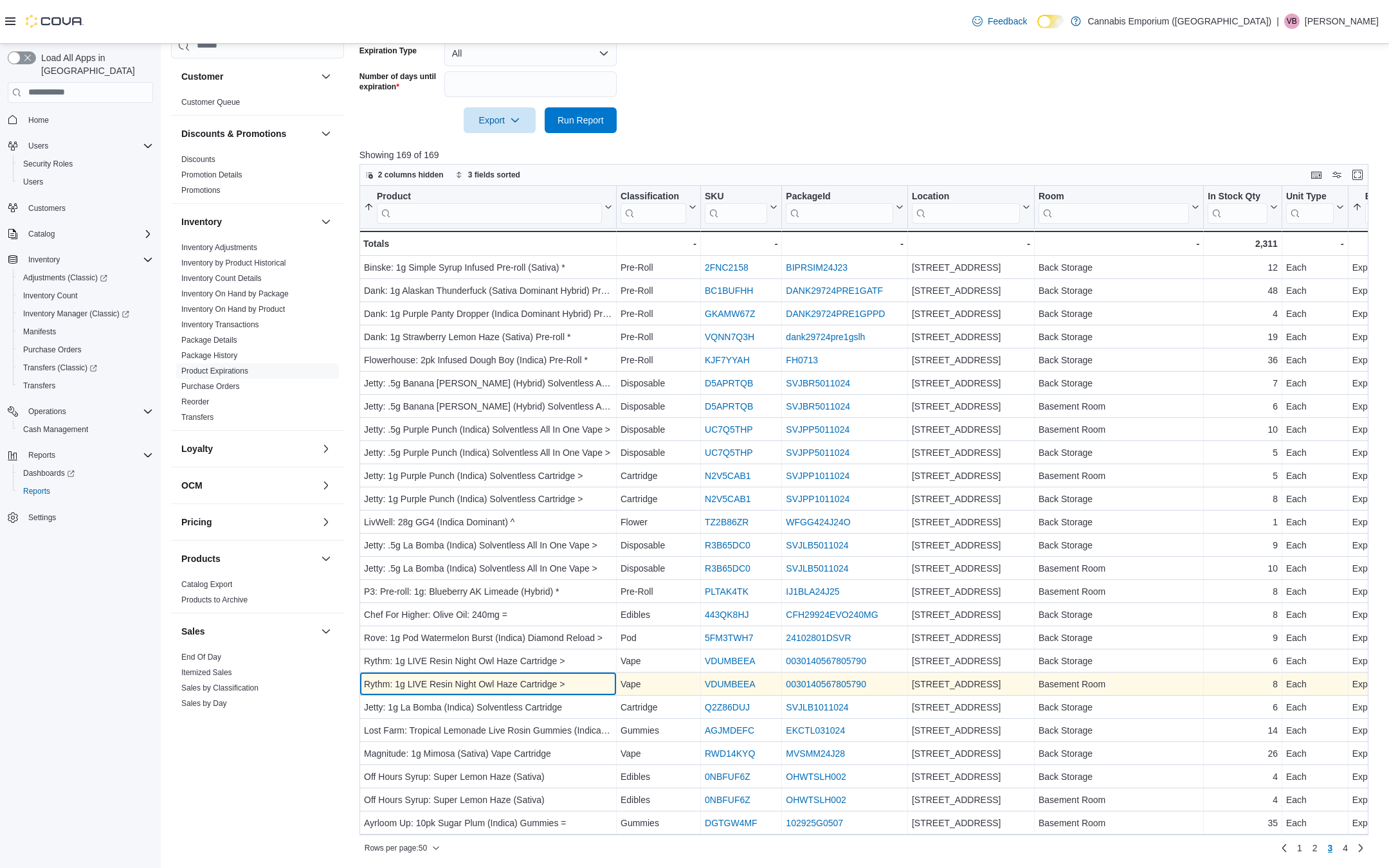
click at [465, 683] on div "Rythm: 1g LIVE Resin Night Owl Haze Cartridge >" at bounding box center [487, 683] width 248 height 15
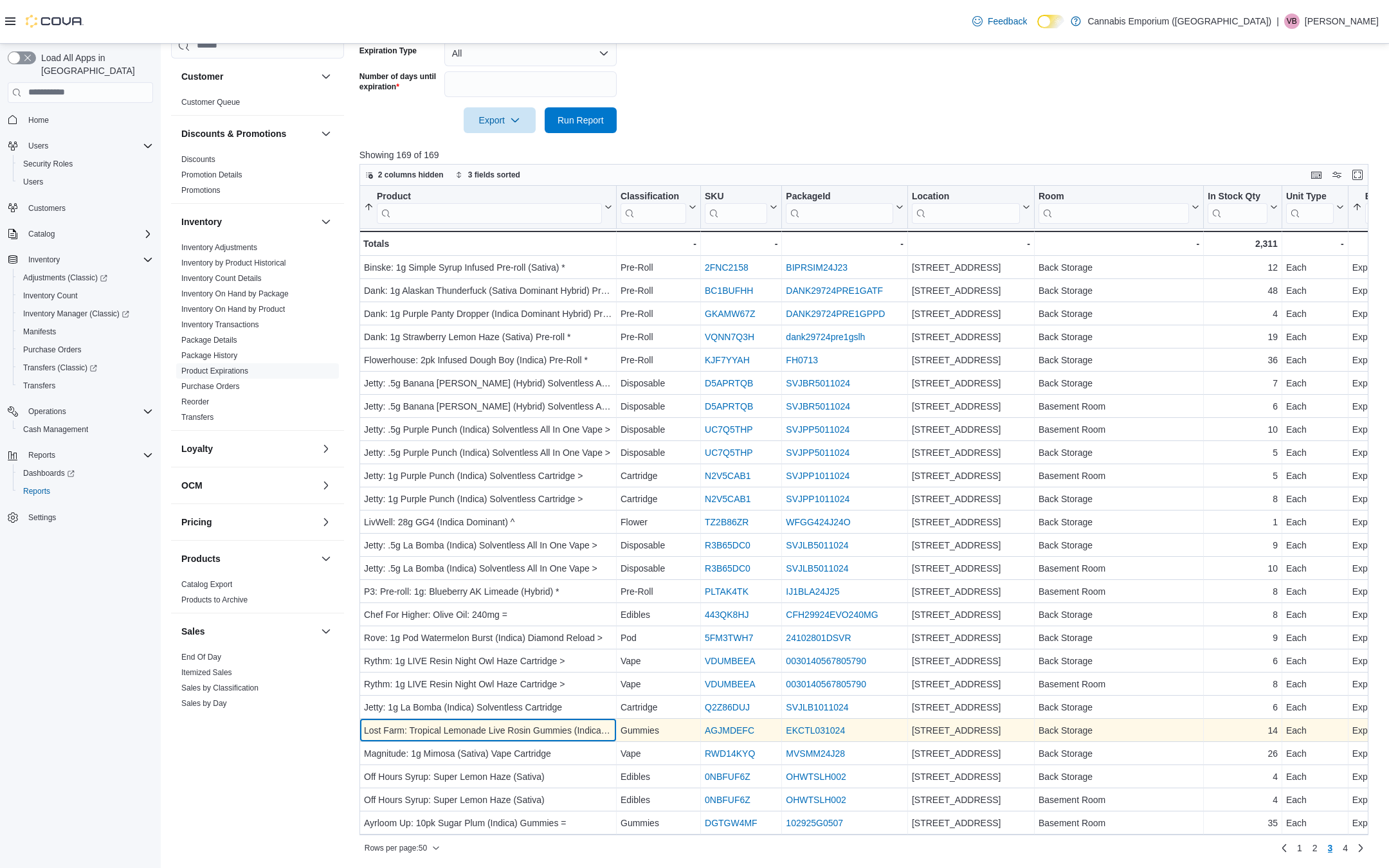
click at [450, 728] on div "Lost Farm: Tropical Lemonade Live Rosin Gummies (Indica Dominant)" at bounding box center [487, 730] width 248 height 15
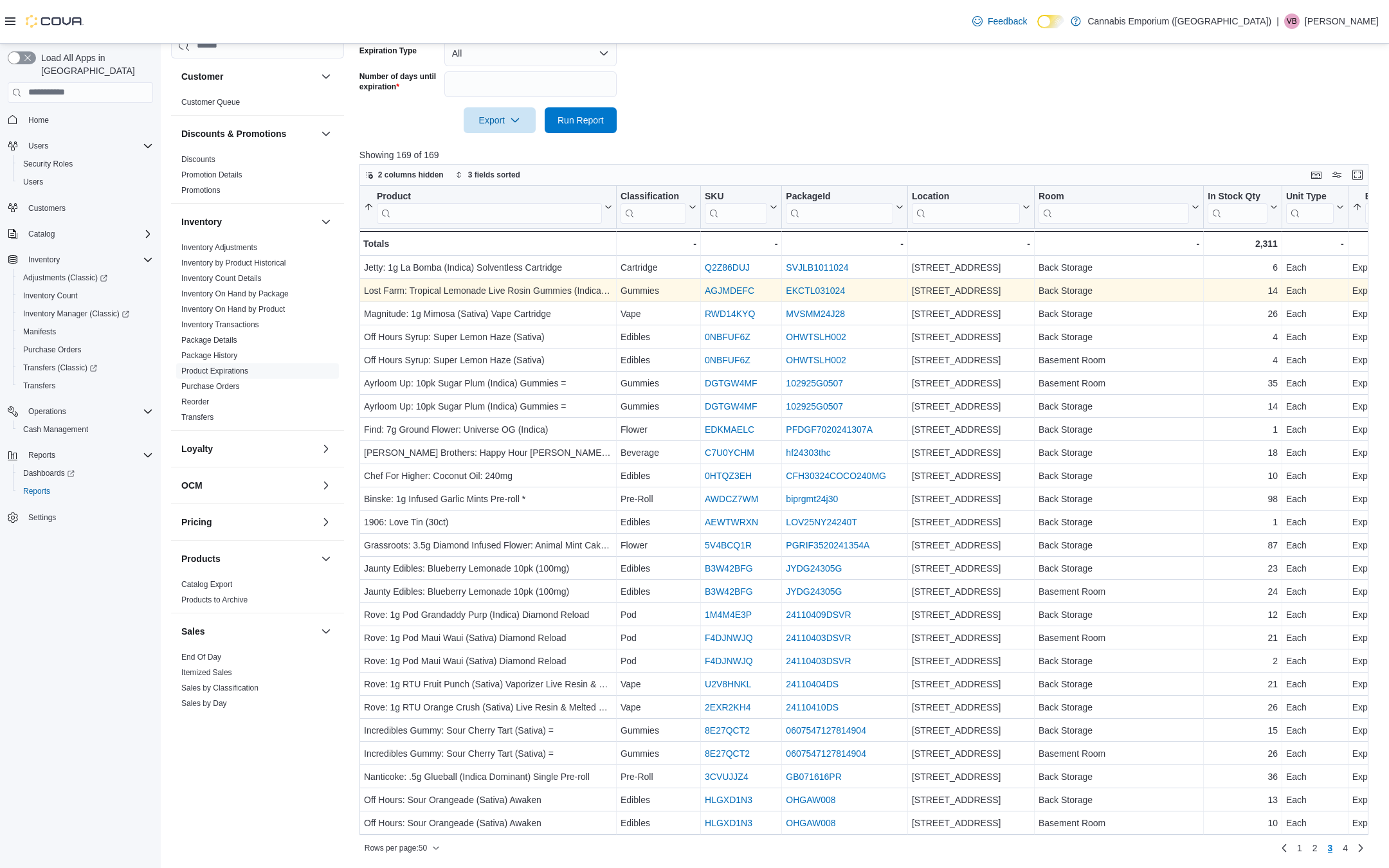
scroll to position [578, 0]
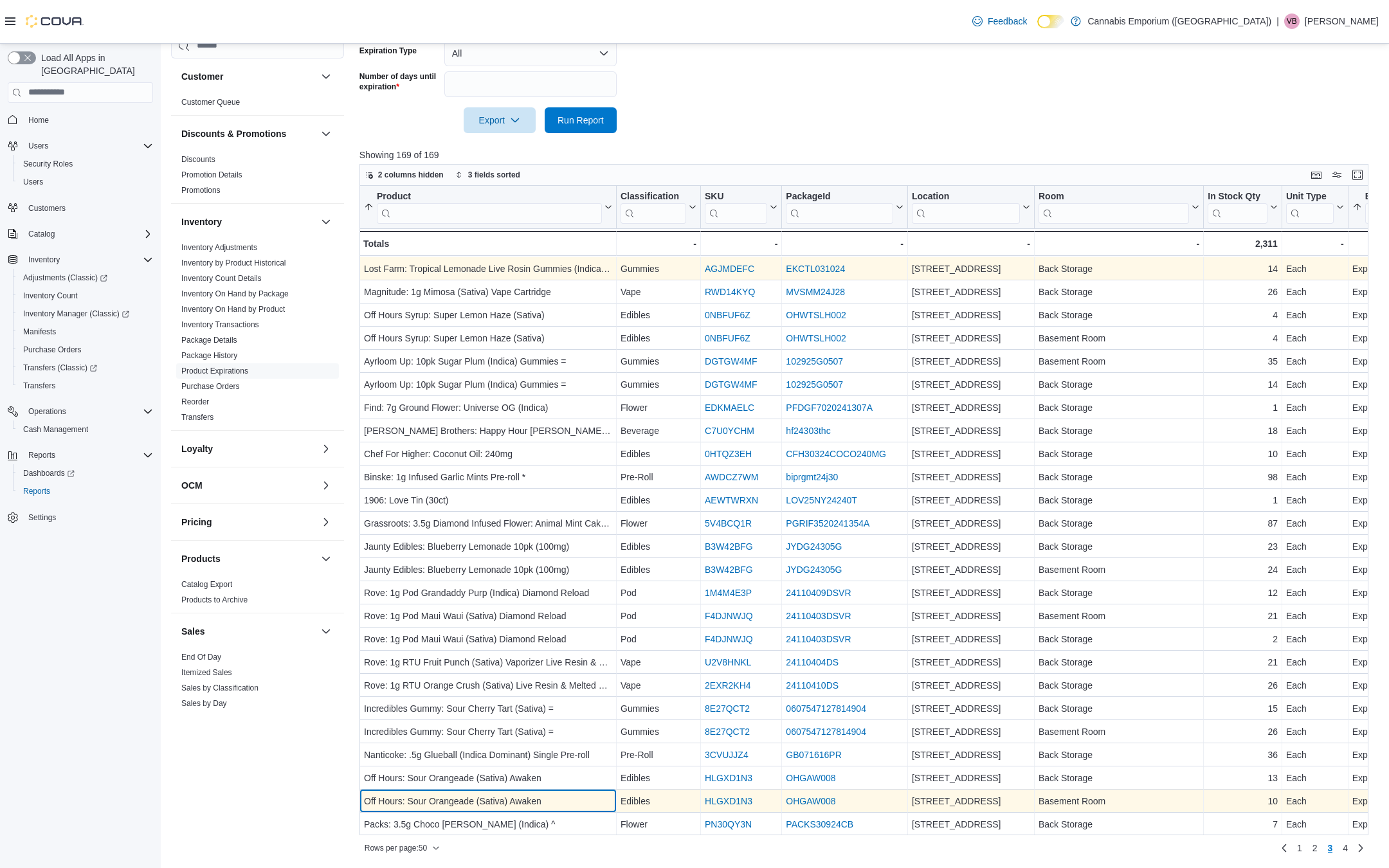
click at [402, 800] on div "Off Hours: Sour Orangeade (Sativa) Awaken" at bounding box center [487, 800] width 248 height 15
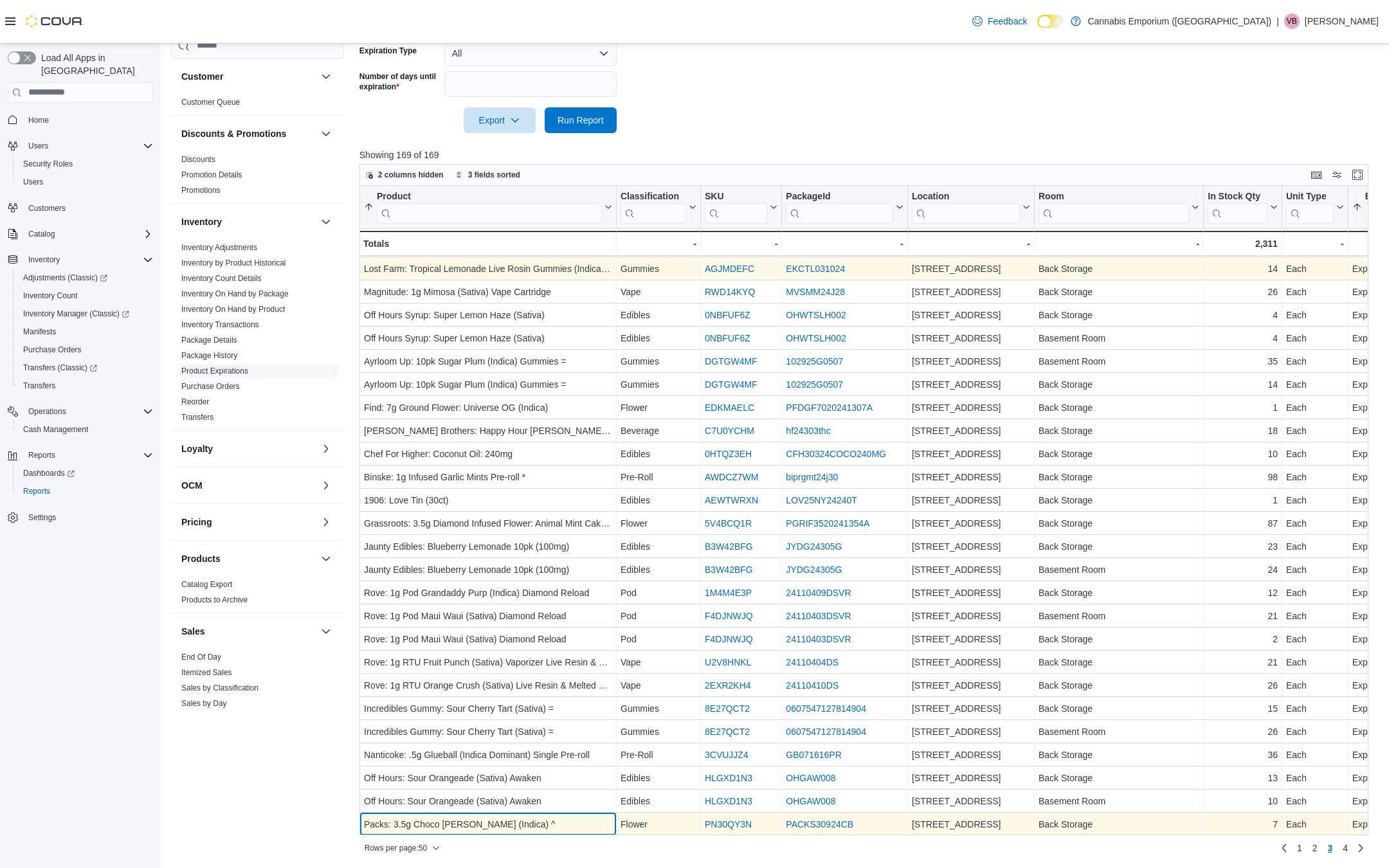
click at [403, 817] on div "Packs: 3.5g Choco [PERSON_NAME] (Indica) ^" at bounding box center [487, 824] width 248 height 15
click at [1238, 827] on div "7" at bounding box center [1243, 824] width 70 height 15
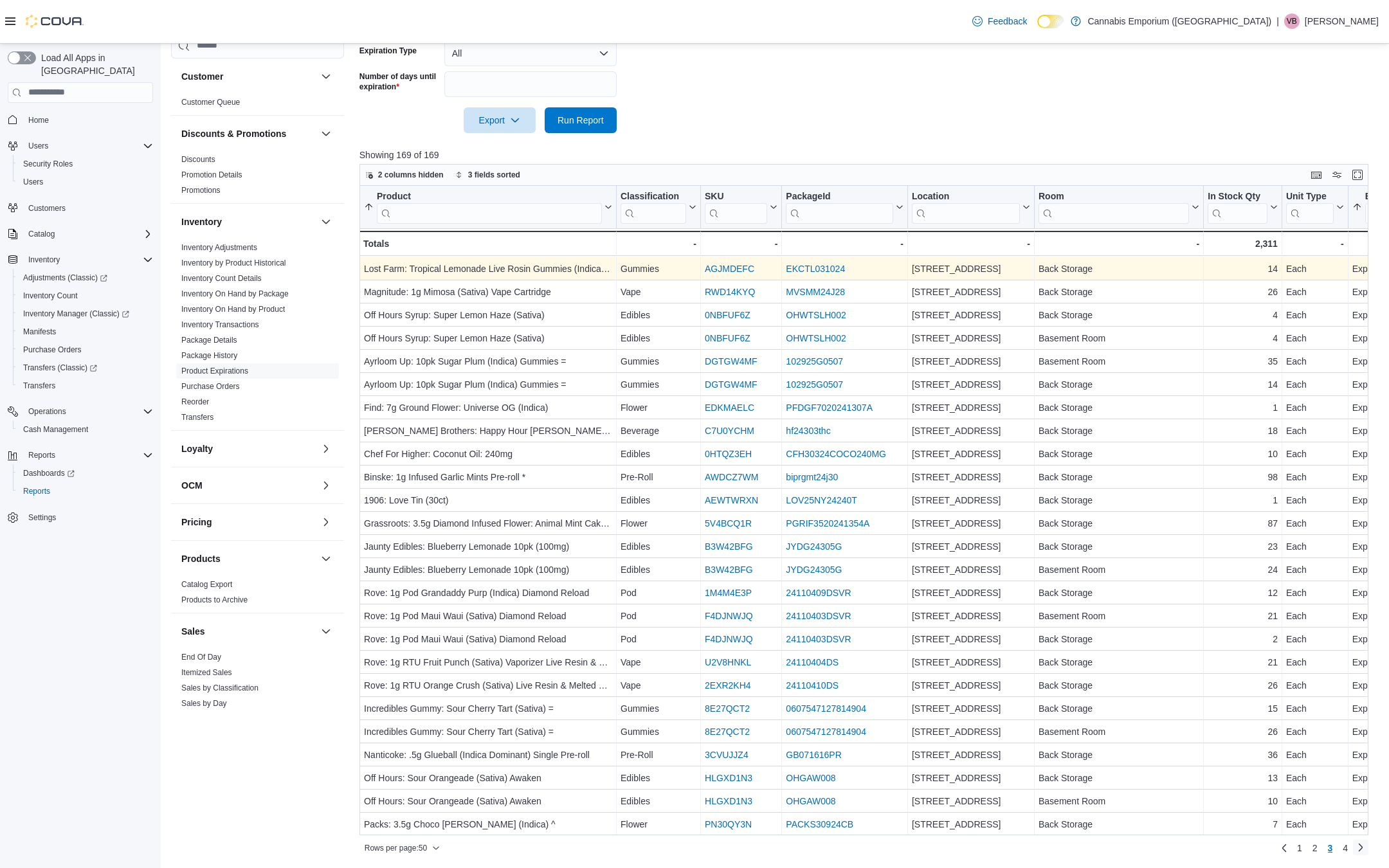
click at [1352, 841] on nav "Page 3 of 4 1 2 3 4" at bounding box center [1322, 848] width 92 height 20
click at [1344, 847] on span "4" at bounding box center [1345, 848] width 5 height 13
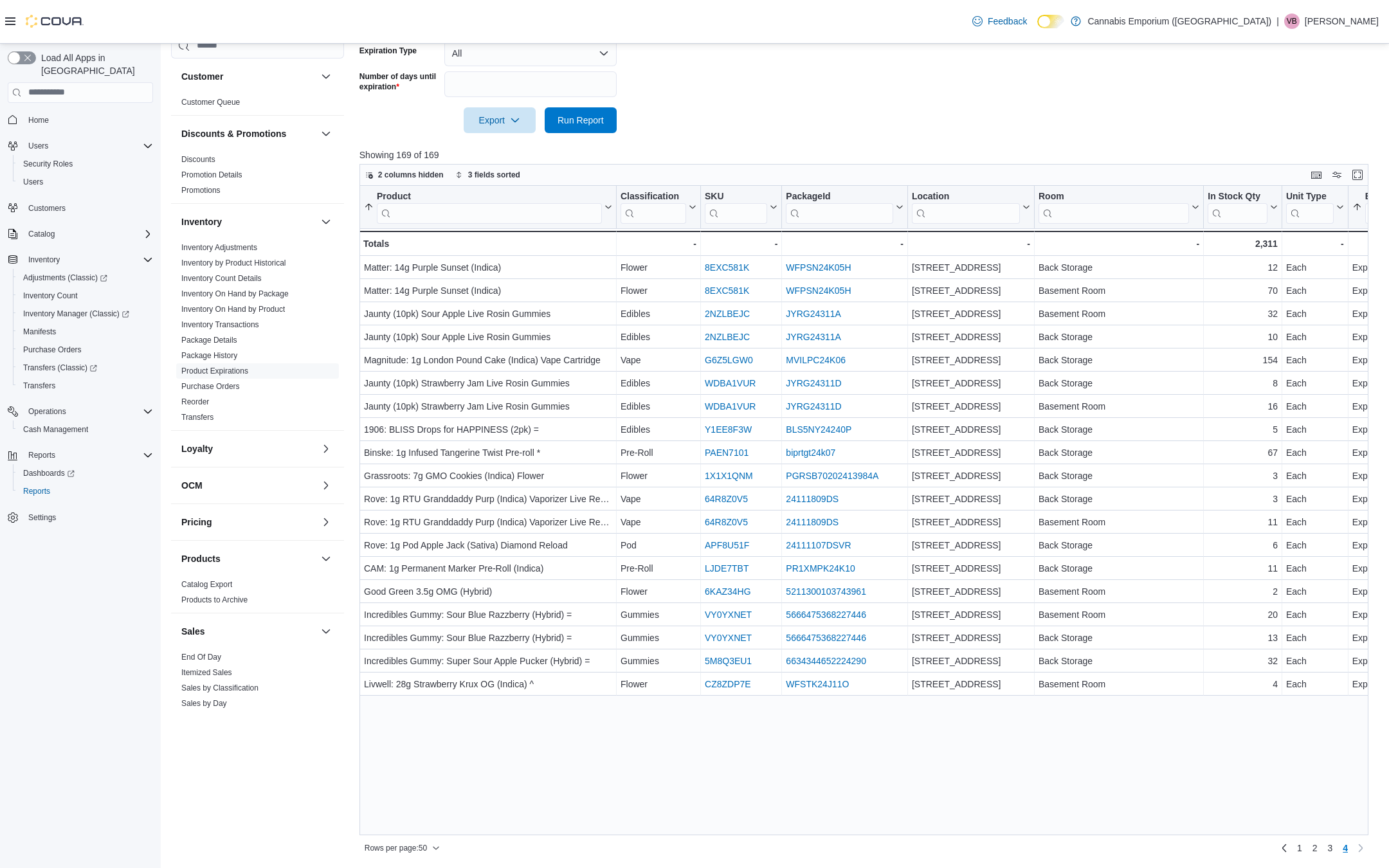
scroll to position [0, 0]
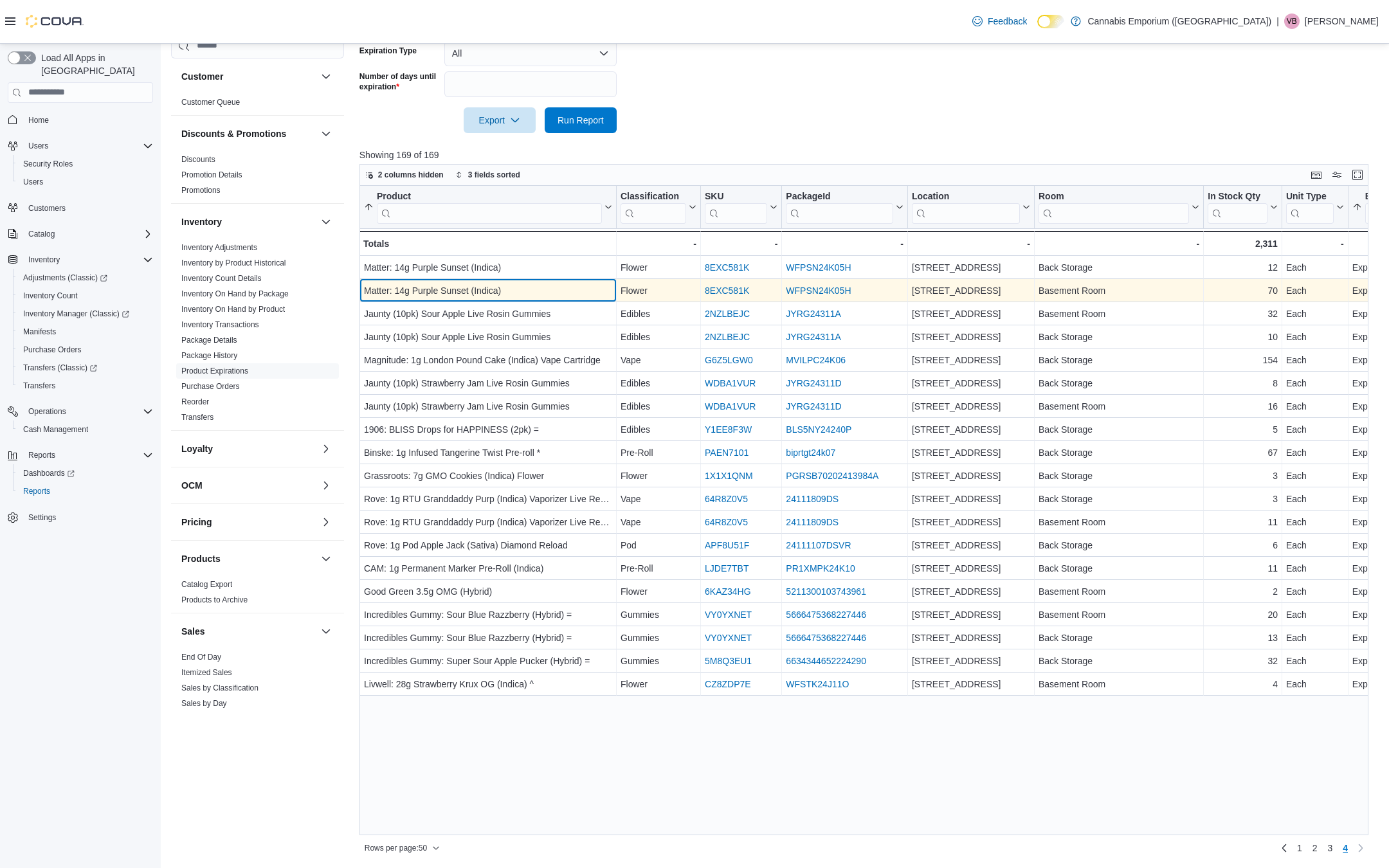
click at [443, 287] on div "Matter: 14g Purple Sunset (Indica)" at bounding box center [487, 290] width 248 height 15
